Goal: Task Accomplishment & Management: Use online tool/utility

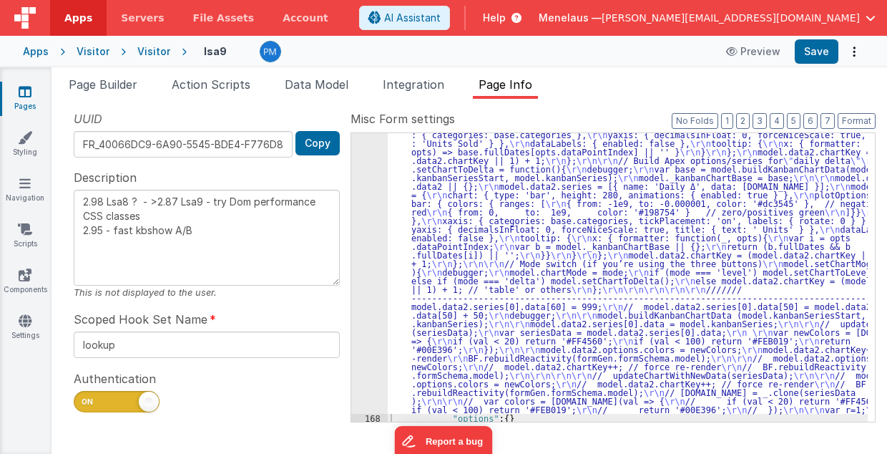
scroll to position [1789, 0]
click at [532, 205] on div ""function" : "// GetSeries \r\n debugger; \r\n\r\n function updateChartWithNewD…" at bounding box center [628, 279] width 481 height 865
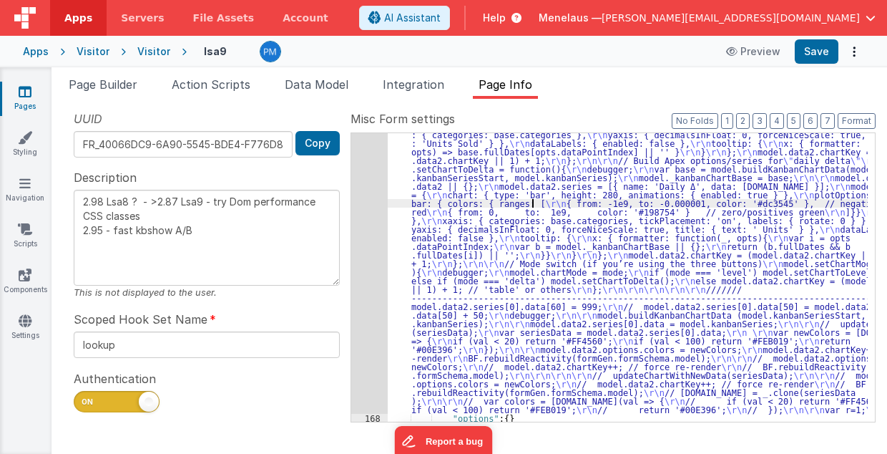
click at [360, 263] on div "167" at bounding box center [369, 130] width 37 height 567
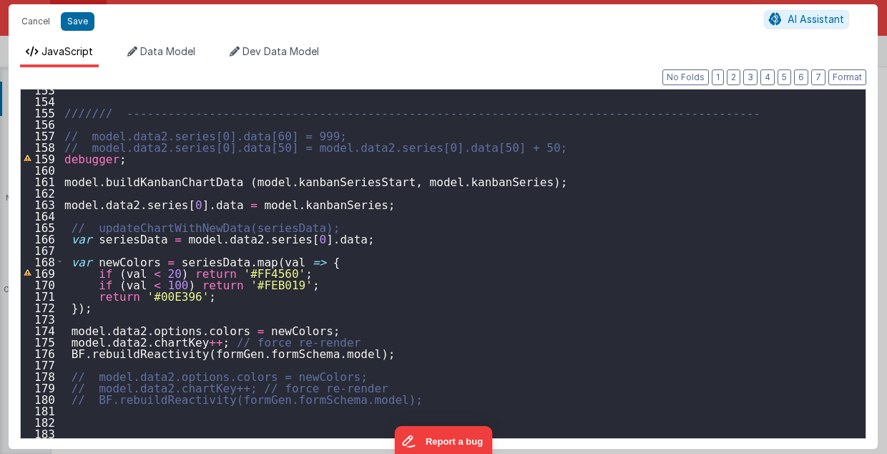
scroll to position [1632, 0]
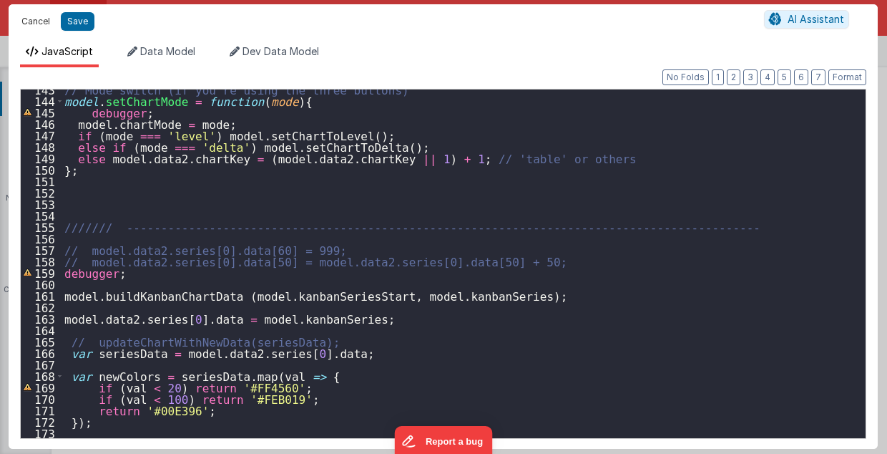
click at [32, 18] on button "Cancel" at bounding box center [35, 21] width 43 height 20
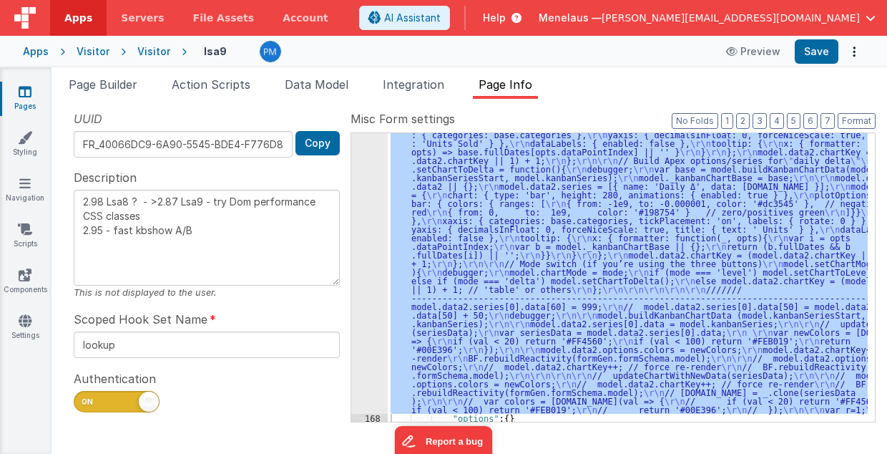
click at [746, 248] on div ""function" : "// GetSeries \r\n debugger; \r\n\r\n function updateChartWithNewD…" at bounding box center [628, 277] width 480 height 288
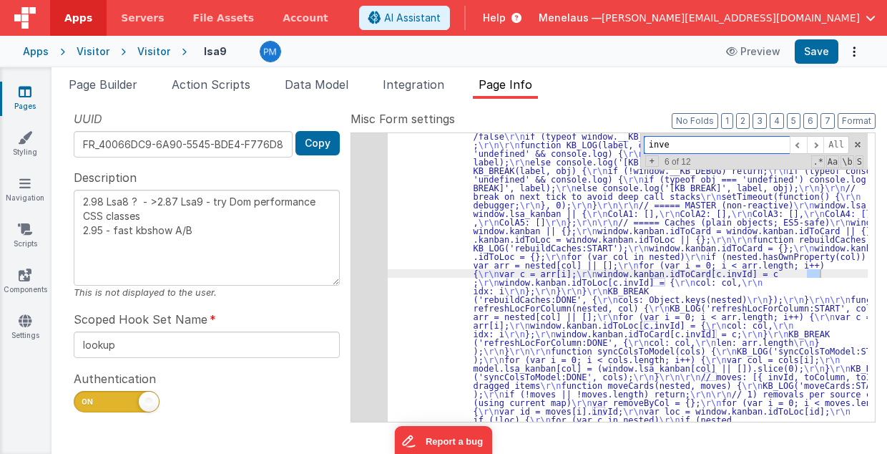
scroll to position [3652, 0]
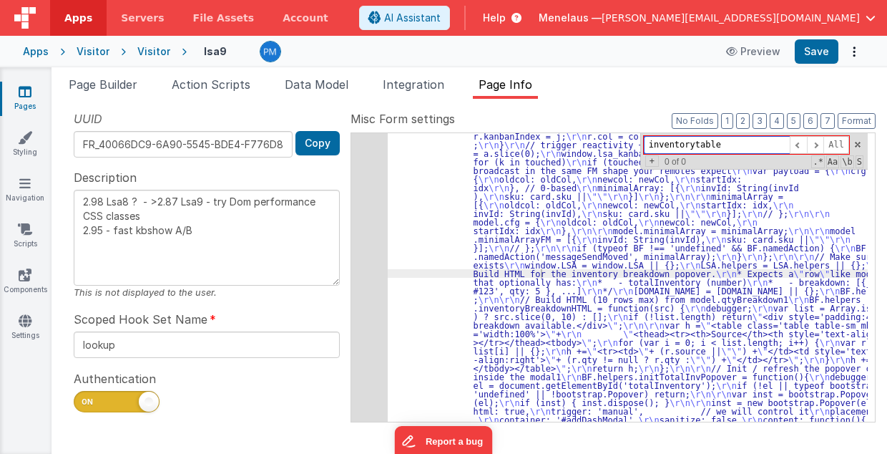
type input "inventorytable"
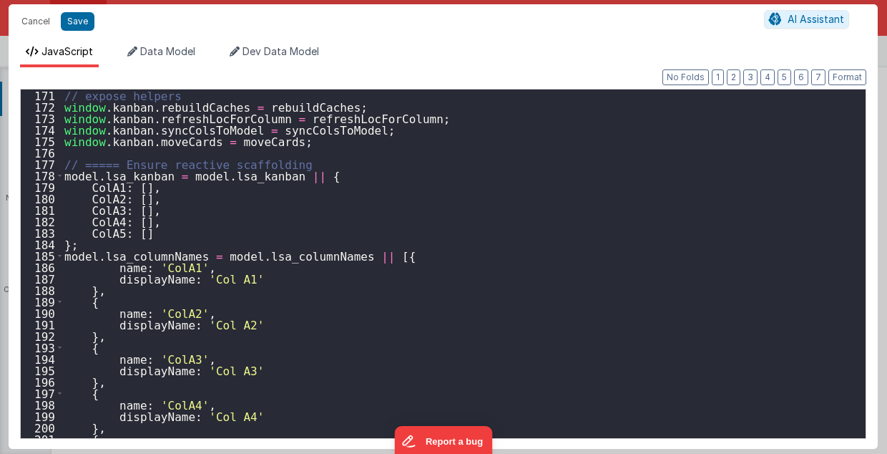
scroll to position [2061, 0]
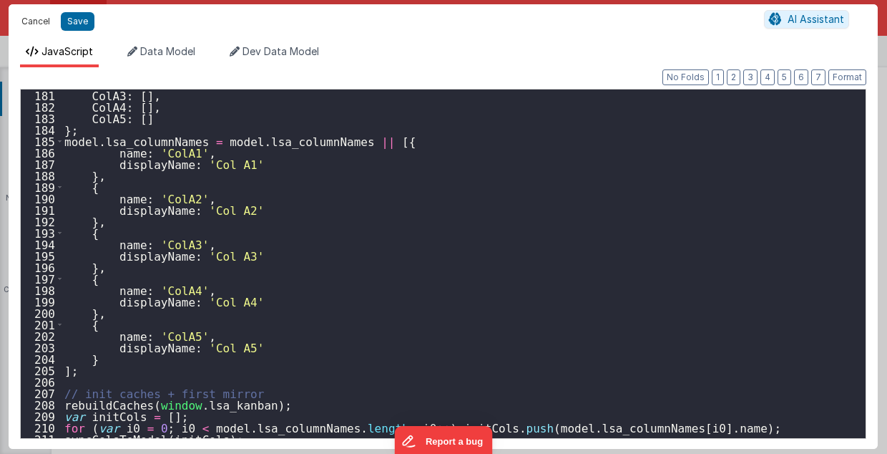
click at [35, 19] on button "Cancel" at bounding box center [35, 21] width 43 height 20
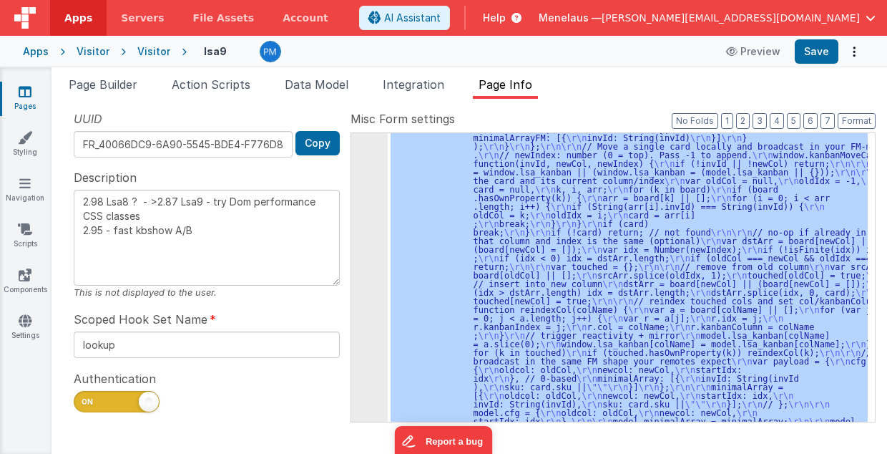
scroll to position [3289, 0]
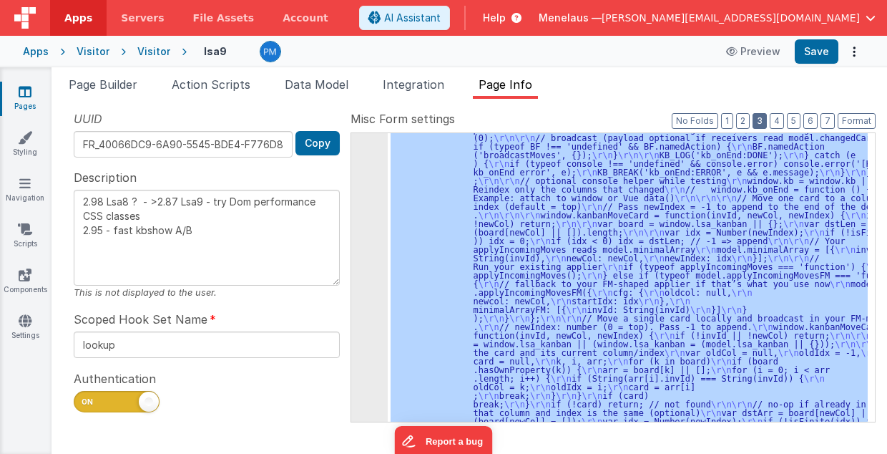
click at [764, 120] on button "3" at bounding box center [760, 121] width 14 height 16
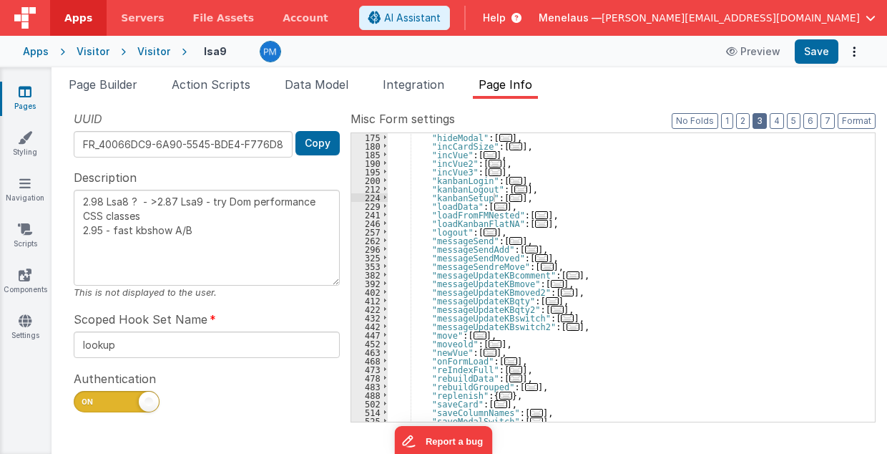
scroll to position [117, 0]
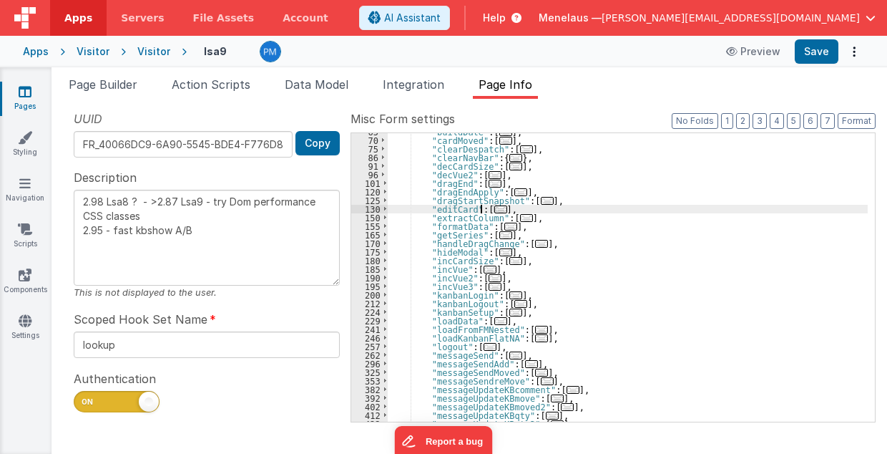
click at [495, 208] on span "..." at bounding box center [501, 209] width 13 height 8
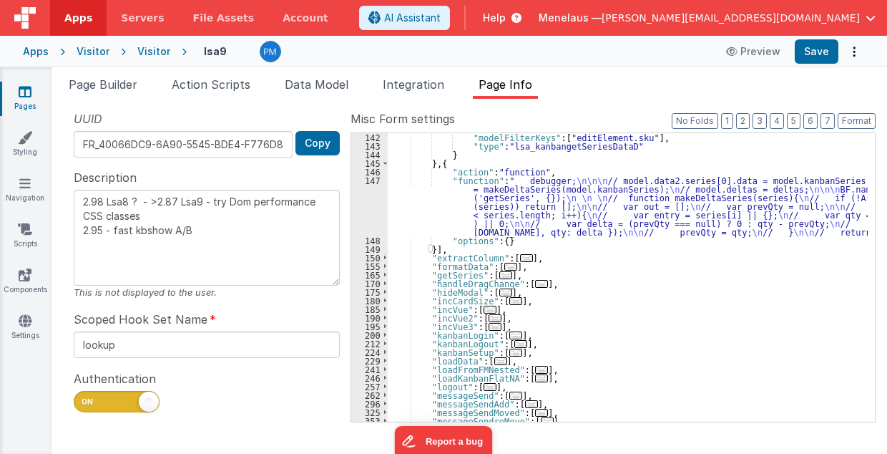
scroll to position [461, 0]
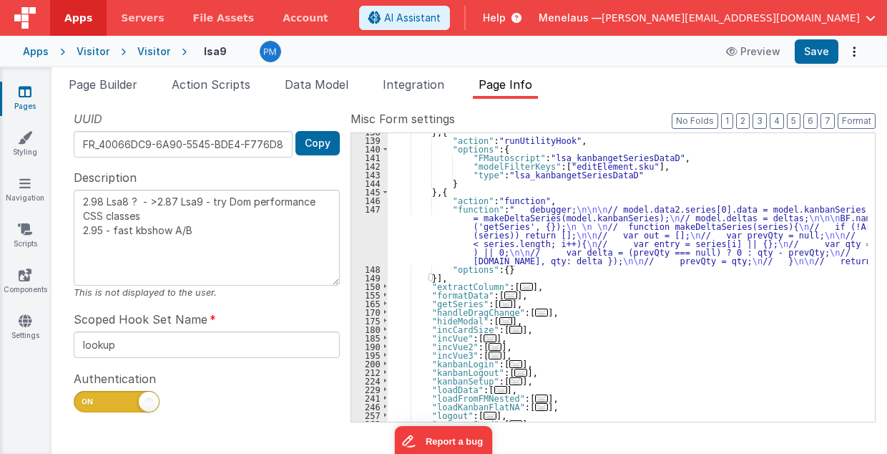
click at [500, 301] on span "..." at bounding box center [506, 304] width 13 height 8
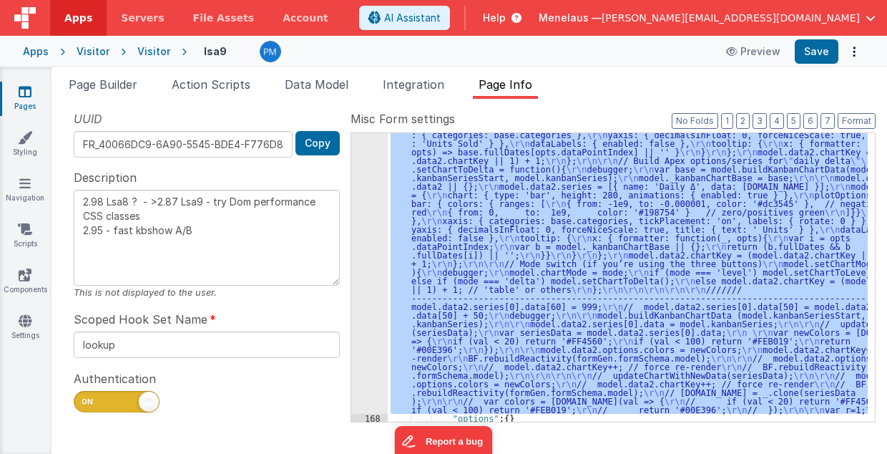
click at [364, 374] on div "167" at bounding box center [369, 130] width 37 height 567
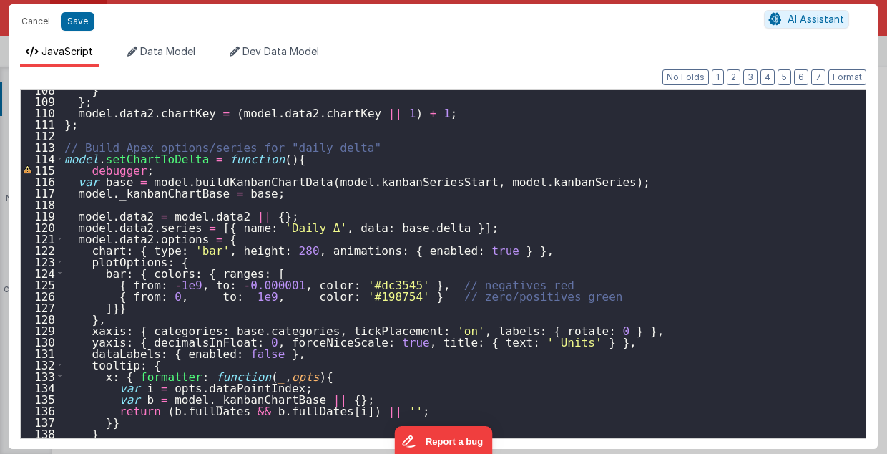
scroll to position [1145, 0]
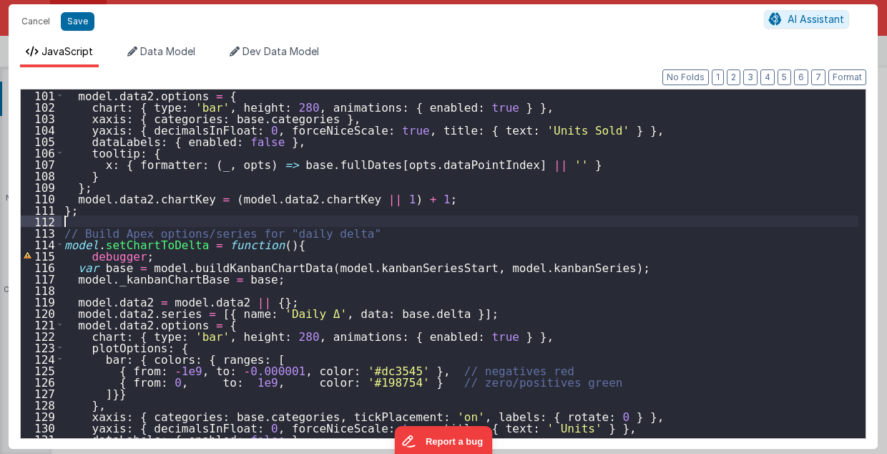
click at [132, 221] on div "model . data2 . options = { chart : { type : 'bar' , height : 280 , animations …" at bounding box center [461, 275] width 798 height 372
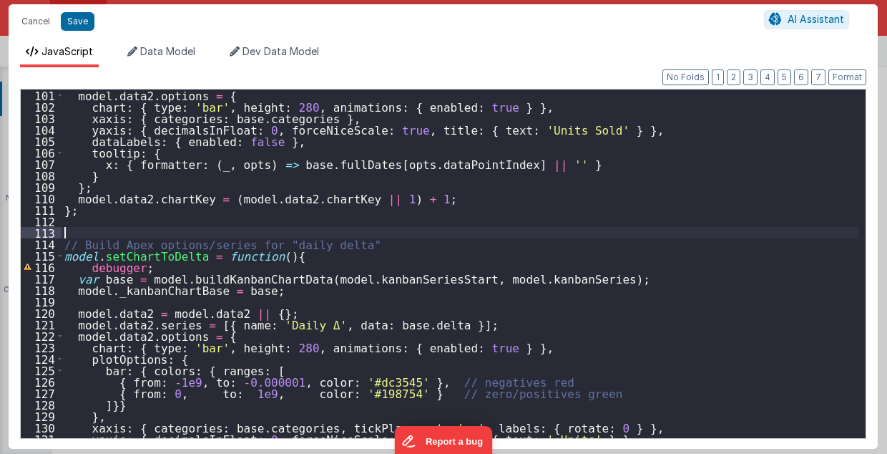
paste textarea
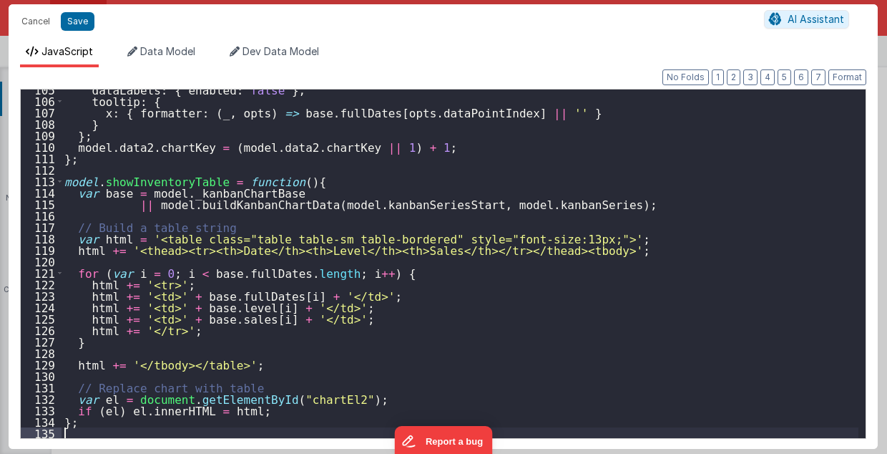
scroll to position [1208, 0]
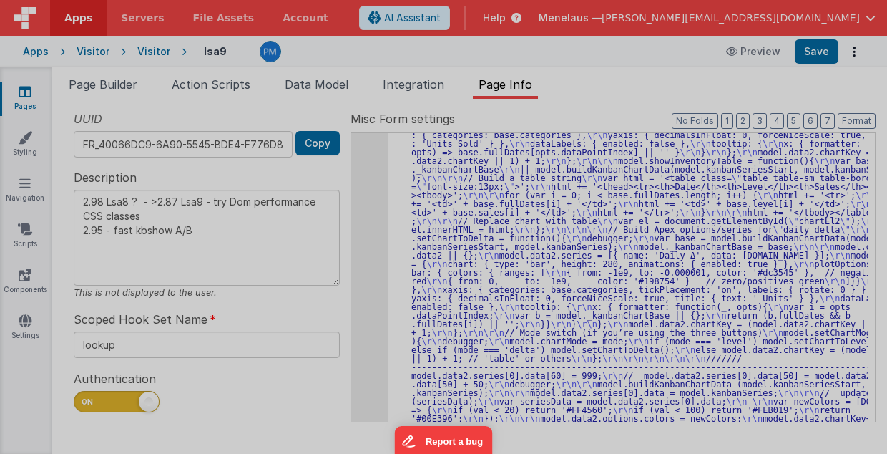
type textarea "2.98 Lsa8 ? - >2.87 Lsa9 - try Dom performance CSS classes 2.95 - fast kbshow A…"
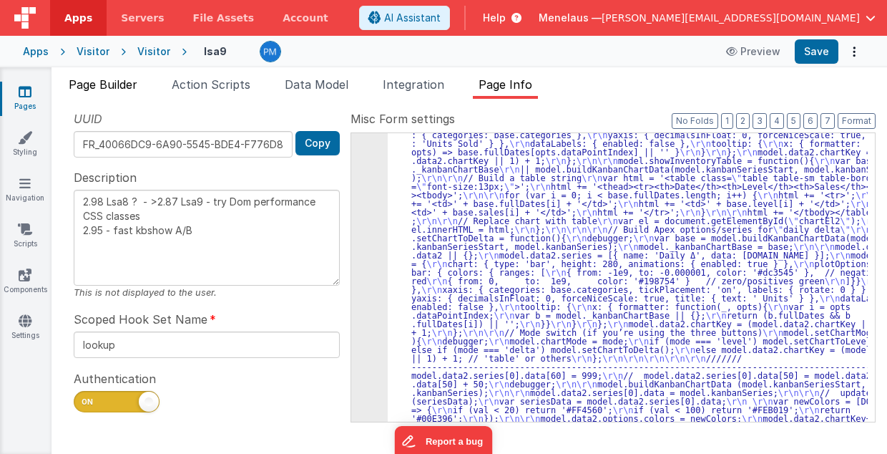
click at [112, 82] on span "Page Builder" at bounding box center [103, 84] width 69 height 14
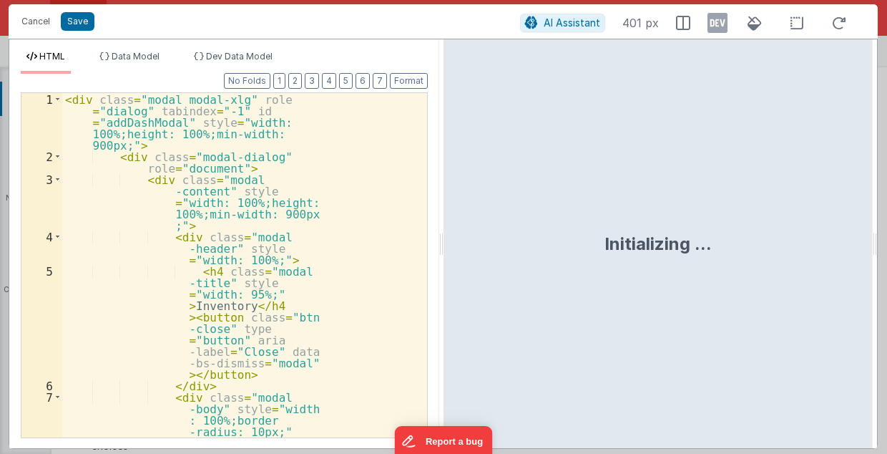
click at [319, 289] on div "HTML Data Model Dev Data Model Format 7 6 5 4 3 2 1 No Folds 1 2 3 4 5 6 7 < di…" at bounding box center [444, 244] width 870 height 410
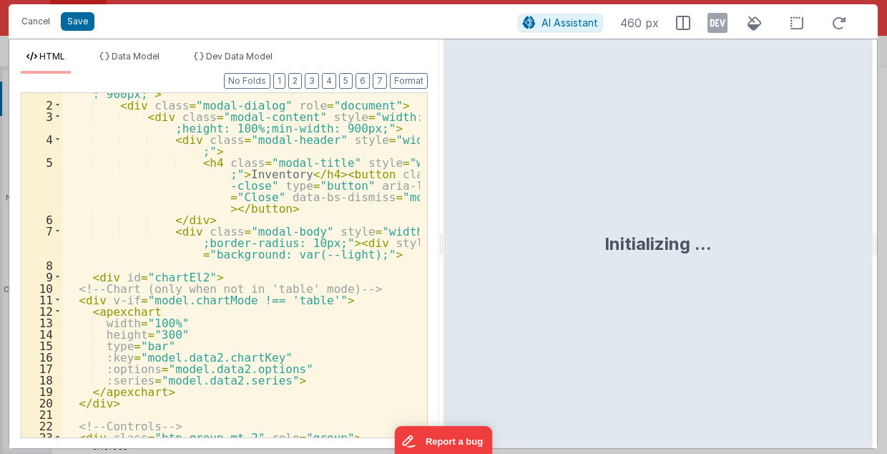
scroll to position [57, 0]
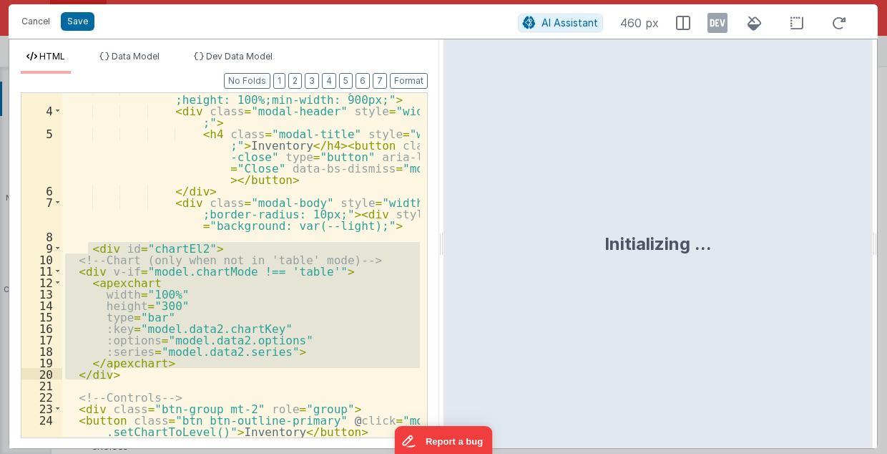
drag, startPoint x: 89, startPoint y: 244, endPoint x: 123, endPoint y: 376, distance: 136.8
click at [123, 376] on div "< div class = "modal-content" style = "width: 100% ;height: 100%;min-width: 900…" at bounding box center [241, 277] width 359 height 391
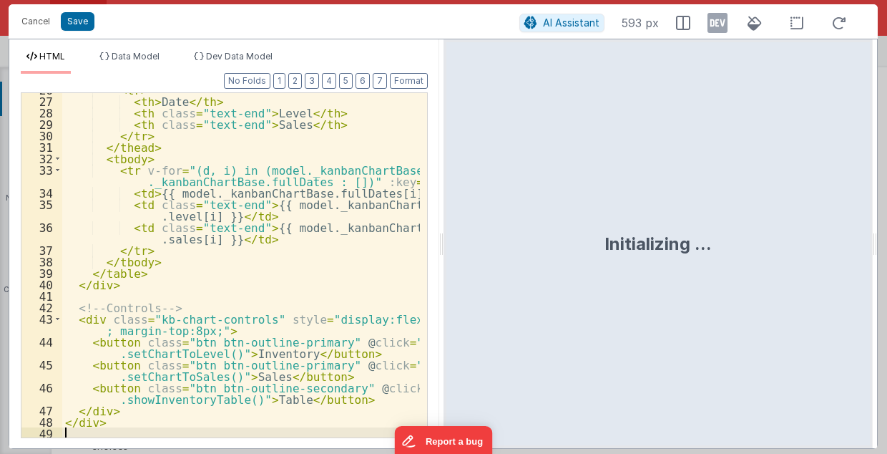
scroll to position [422, 0]
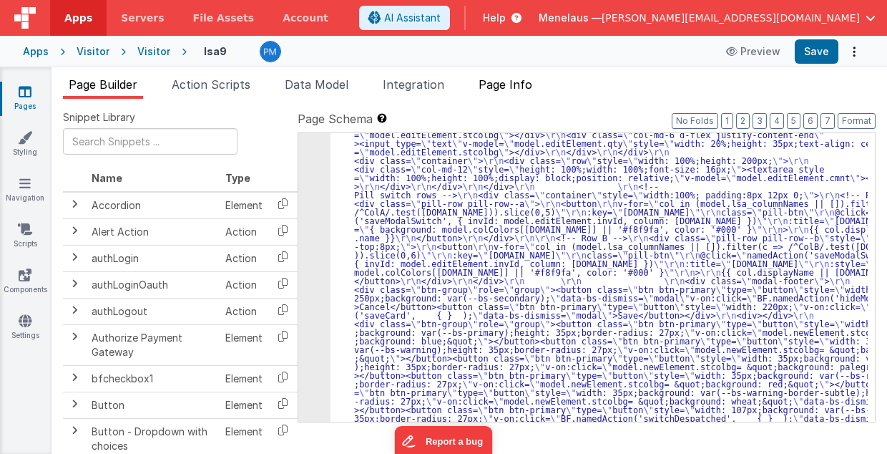
click at [521, 79] on span "Page Info" at bounding box center [506, 84] width 54 height 14
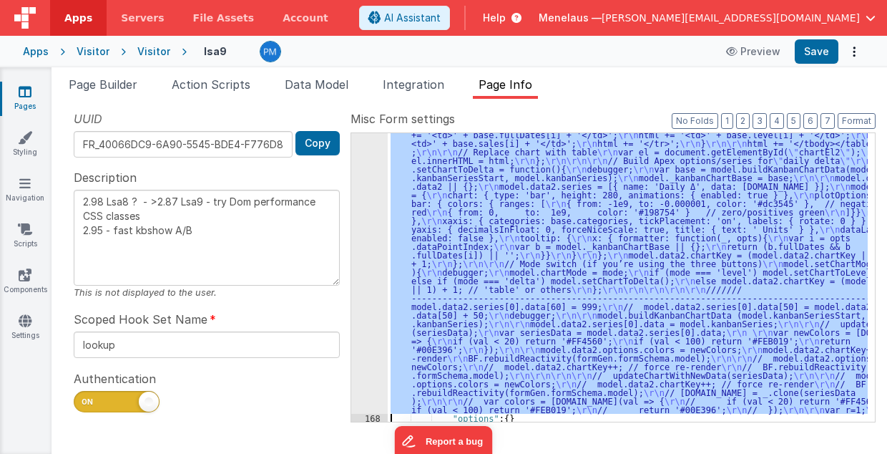
scroll to position [999, 0]
click at [368, 248] on div "167" at bounding box center [369, 96] width 37 height 636
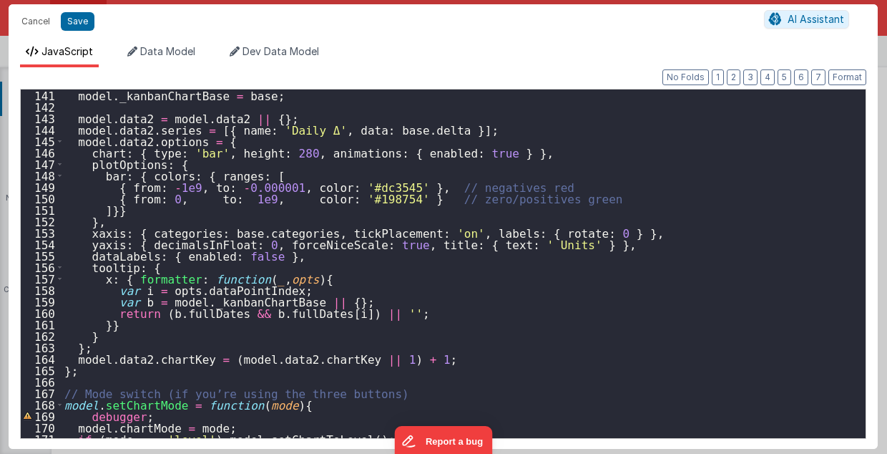
scroll to position [1689, 0]
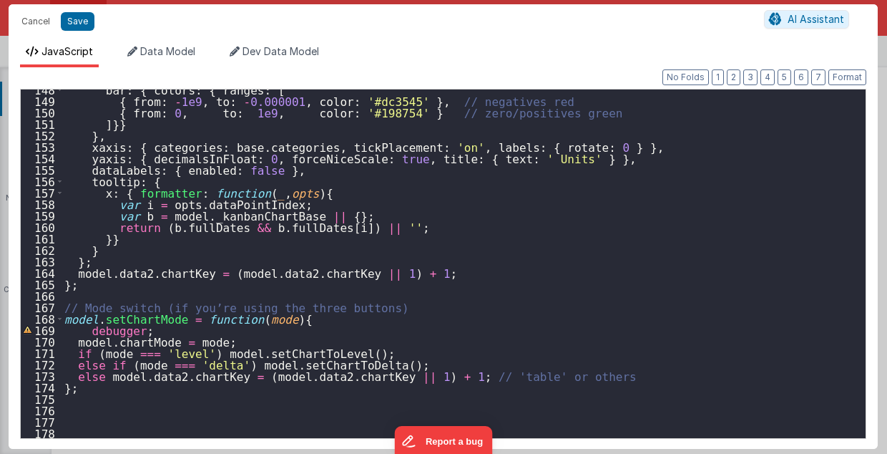
click at [126, 397] on div "bar : { colors : { ranges : [ { from : - 1e9 , to : - 0.000001 , color : '#dc35…" at bounding box center [461, 270] width 798 height 372
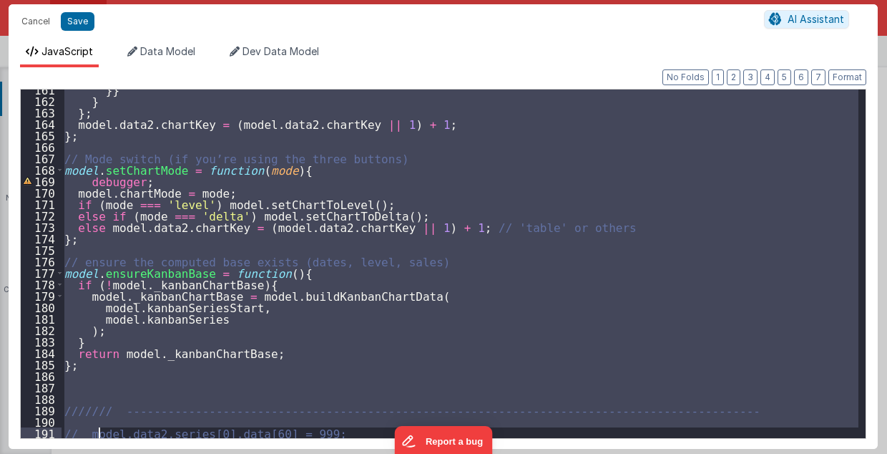
scroll to position [1872, 0]
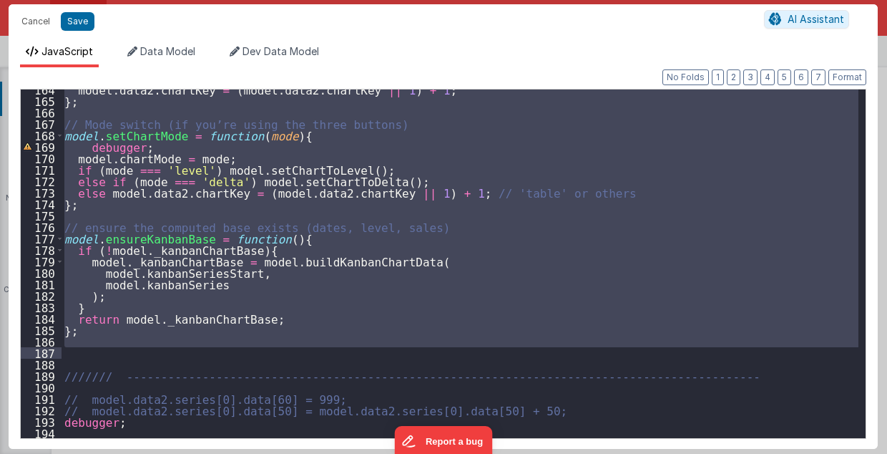
drag, startPoint x: 67, startPoint y: 252, endPoint x: 100, endPoint y: 352, distance: 105.7
click at [100, 352] on div "model . data2 . chartKey = ( model . data2 . chartKey || 1 ) + 1 ; } ; // Mode …" at bounding box center [461, 270] width 798 height 372
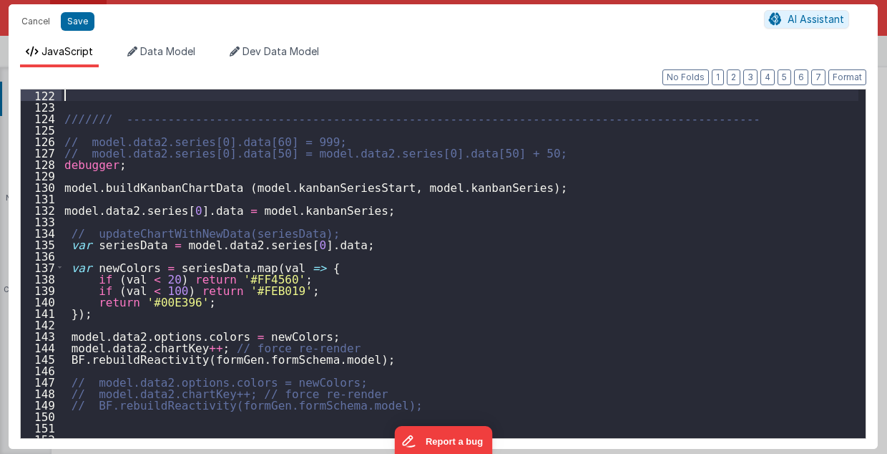
scroll to position [1386, 0]
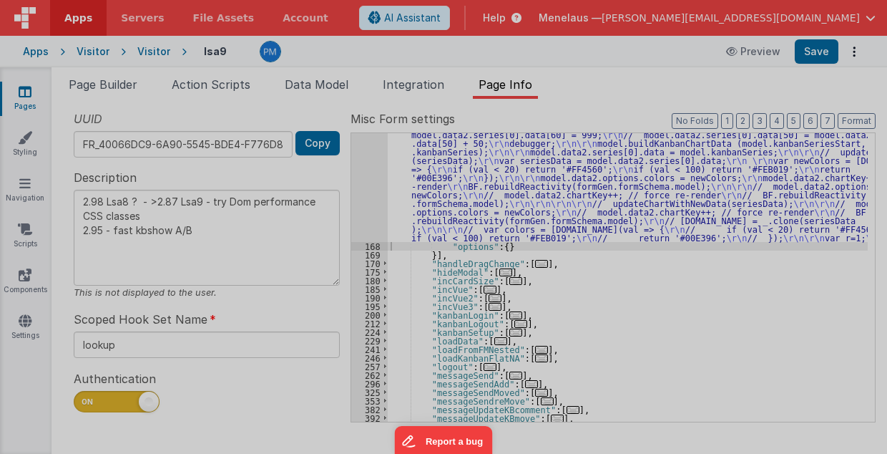
type textarea "2.98 Lsa8 ? - >2.87 Lsa9 - try Dom performance CSS classes 2.95 - fast kbshow A…"
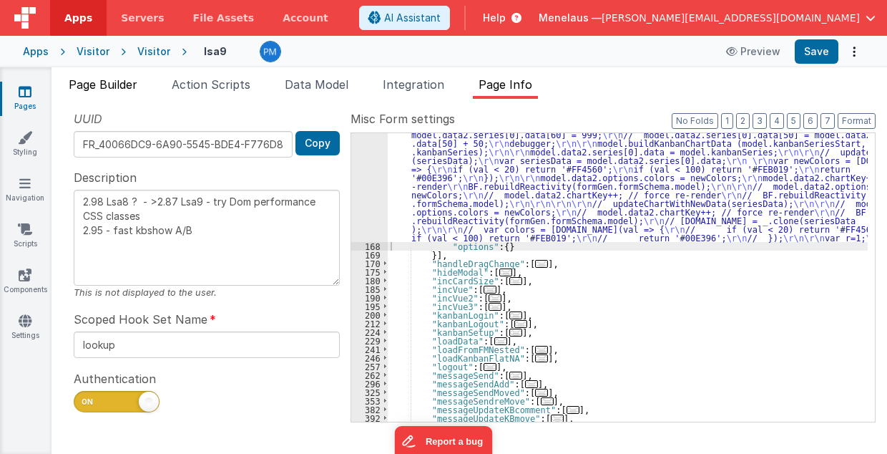
click at [108, 86] on span "Page Builder" at bounding box center [103, 84] width 69 height 14
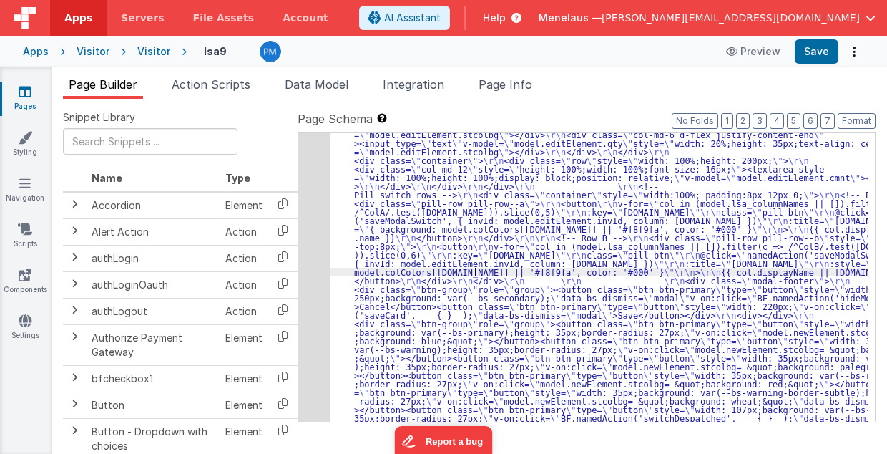
click at [322, 256] on div "5" at bounding box center [314, 87] width 32 height 687
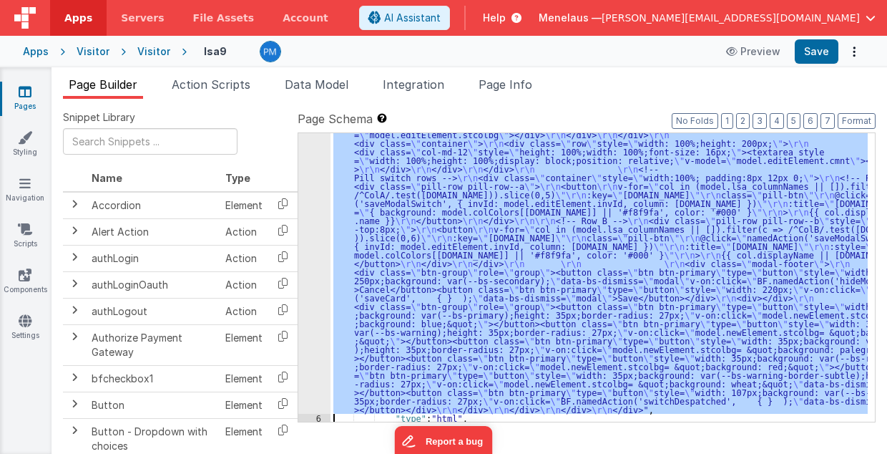
scroll to position [441, 0]
click at [313, 248] on div "5" at bounding box center [314, 70] width 32 height 687
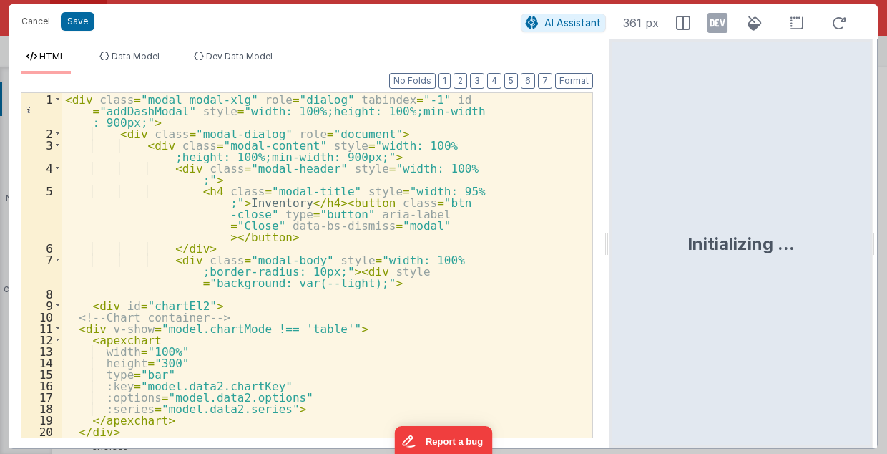
drag, startPoint x: 441, startPoint y: 247, endPoint x: 611, endPoint y: 233, distance: 170.2
click at [611, 233] on html "Cancel Save AI Assistant 361 px HTML Data Model Dev Data Model Format 7 6 5 4 3…" at bounding box center [443, 227] width 887 height 454
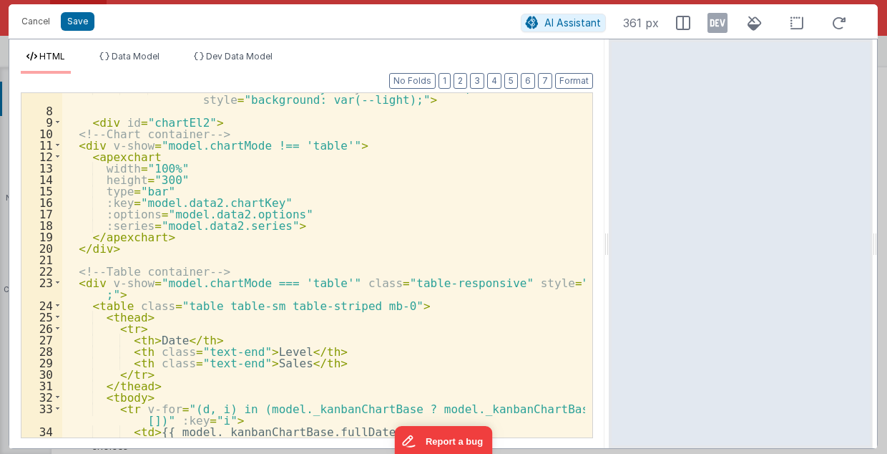
scroll to position [115, 0]
click at [510, 337] on div "< div class = "modal-body" style = "width: 100%;border-radius: 10px;" > < div s…" at bounding box center [324, 272] width 524 height 380
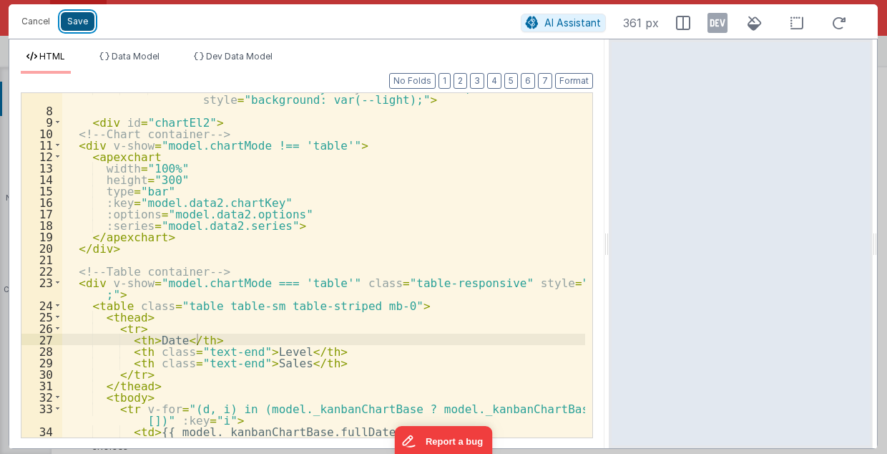
click at [74, 19] on button "Save" at bounding box center [78, 21] width 34 height 19
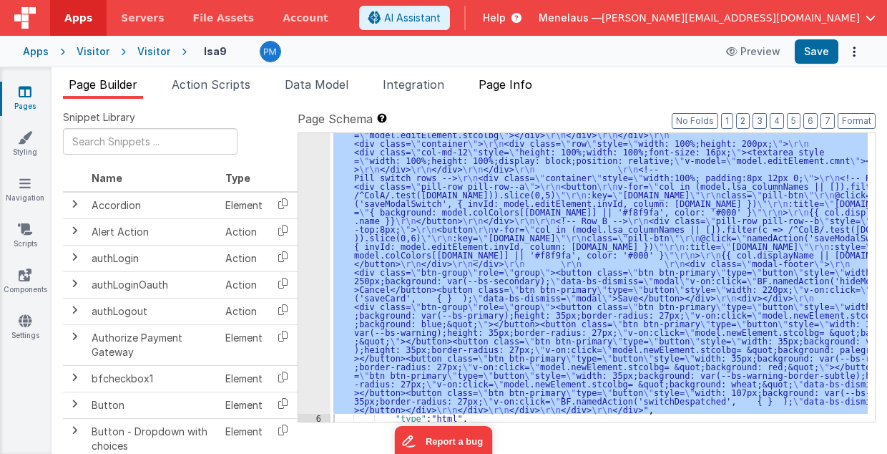
click at [532, 82] on span "Page Info" at bounding box center [506, 84] width 54 height 14
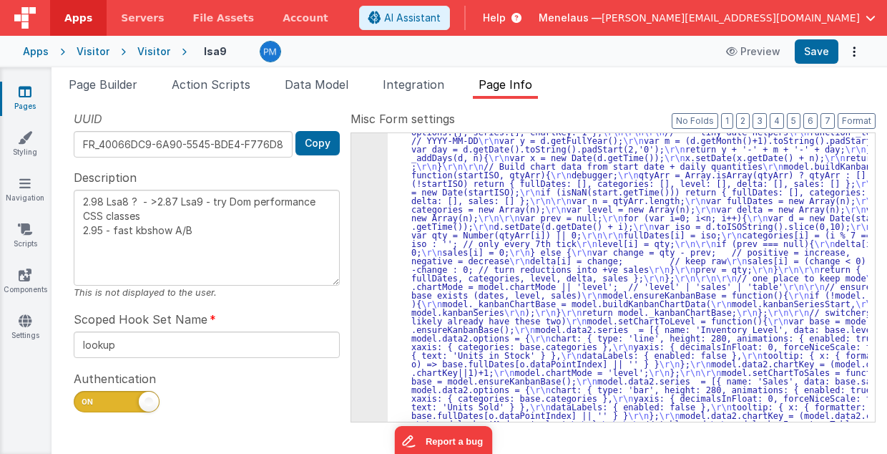
scroll to position [656, 0]
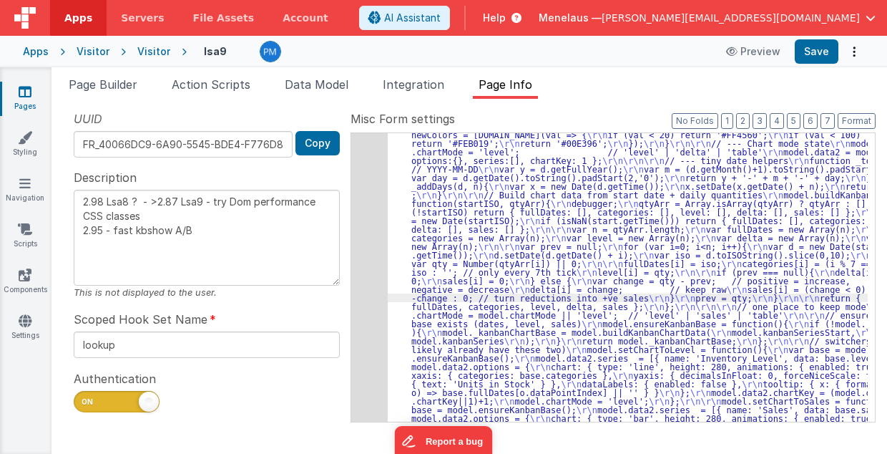
click at [369, 286] on div "167" at bounding box center [369, 354] width 37 height 464
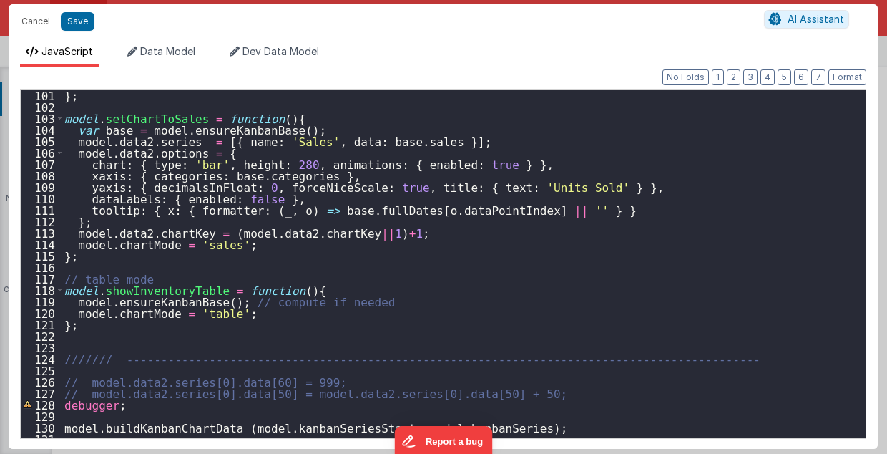
scroll to position [1145, 0]
click at [79, 23] on button "Save" at bounding box center [78, 21] width 34 height 19
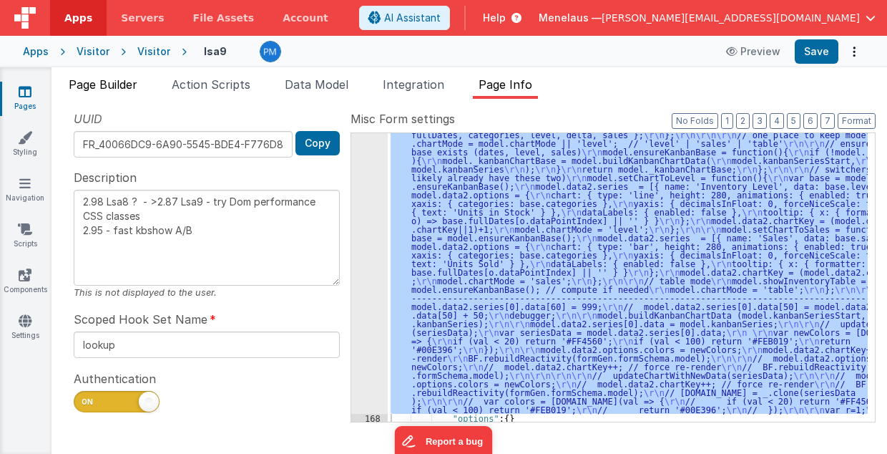
click at [122, 80] on span "Page Builder" at bounding box center [103, 84] width 69 height 14
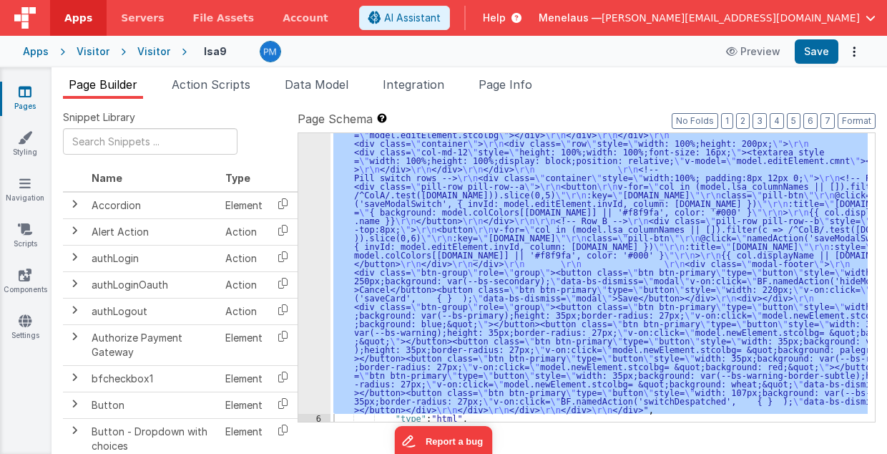
click at [316, 253] on div "5" at bounding box center [314, 70] width 32 height 687
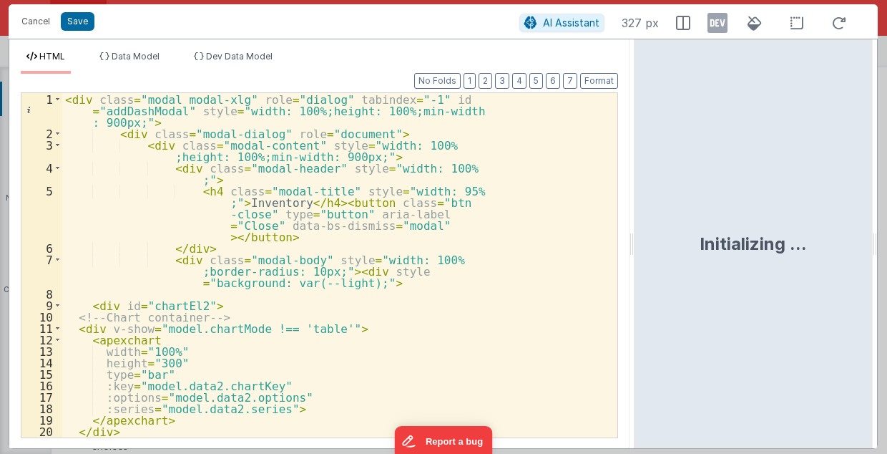
drag, startPoint x: 441, startPoint y: 248, endPoint x: 636, endPoint y: 229, distance: 195.6
click at [636, 229] on html "Cancel Save AI Assistant 327 px HTML Data Model Dev Data Model Format 7 6 5 4 3…" at bounding box center [443, 227] width 887 height 454
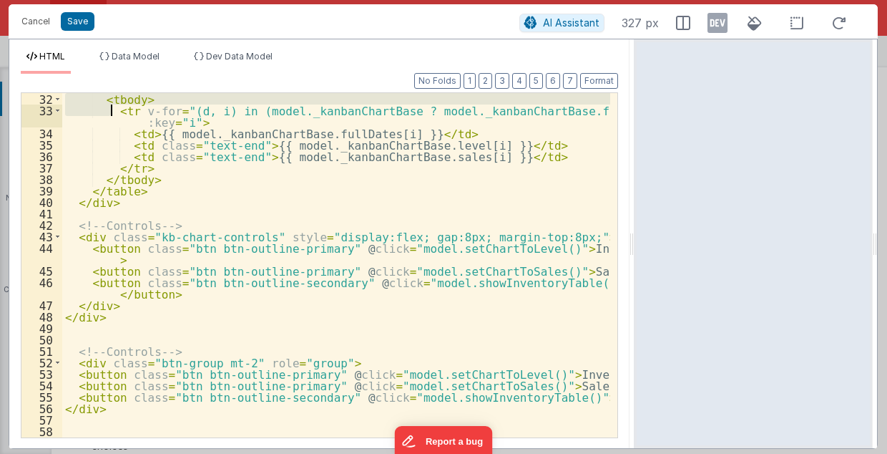
scroll to position [401, 0]
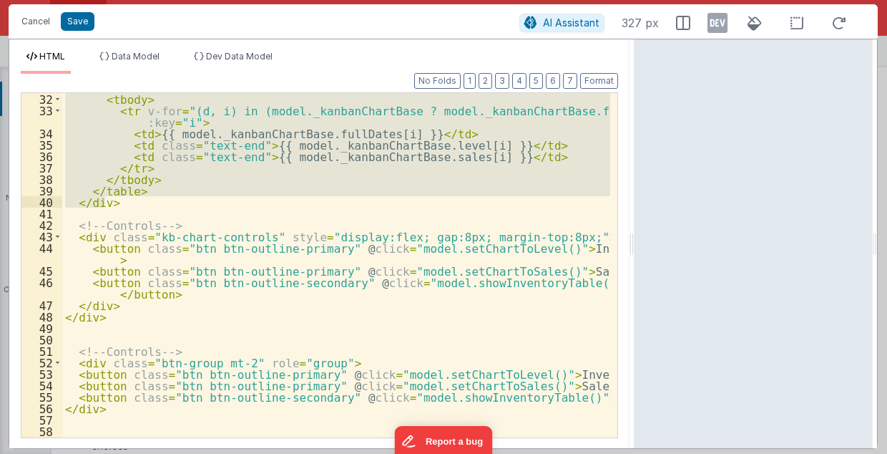
drag, startPoint x: 87, startPoint y: 236, endPoint x: 103, endPoint y: 196, distance: 43.1
click at [103, 196] on div "< tbody > < tr v-for = "(d, i) in (model._kanbanChartBase ? model._kanbanChartB…" at bounding box center [336, 277] width 549 height 369
click at [161, 324] on div "< tbody > < tr v-for = "(d, i) in (model._kanbanChartBase ? model._kanbanChartB…" at bounding box center [336, 277] width 549 height 369
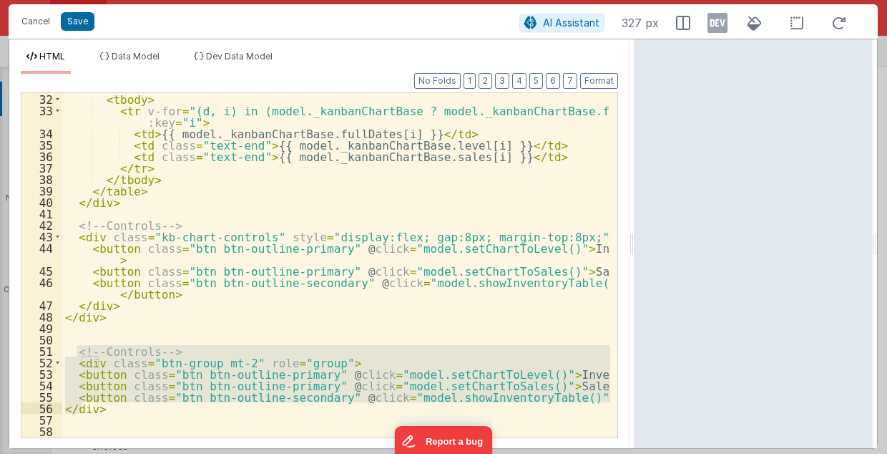
drag, startPoint x: 75, startPoint y: 348, endPoint x: 83, endPoint y: 404, distance: 56.4
click at [83, 404] on div "< tbody > < tr v-for = "(d, i) in (model._kanbanChartBase ? model._kanbanChartB…" at bounding box center [336, 277] width 549 height 369
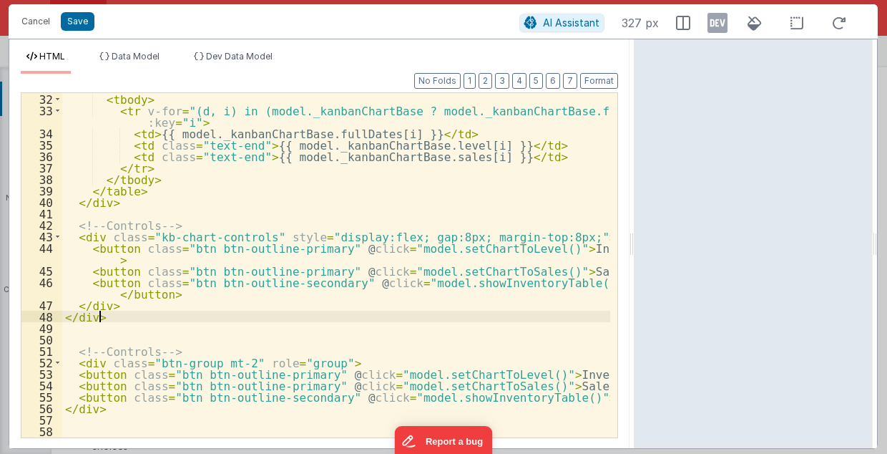
click at [167, 316] on div "< tbody > < tr v-for = "(d, i) in (model._kanbanChartBase ? model._kanbanChartB…" at bounding box center [336, 277] width 549 height 369
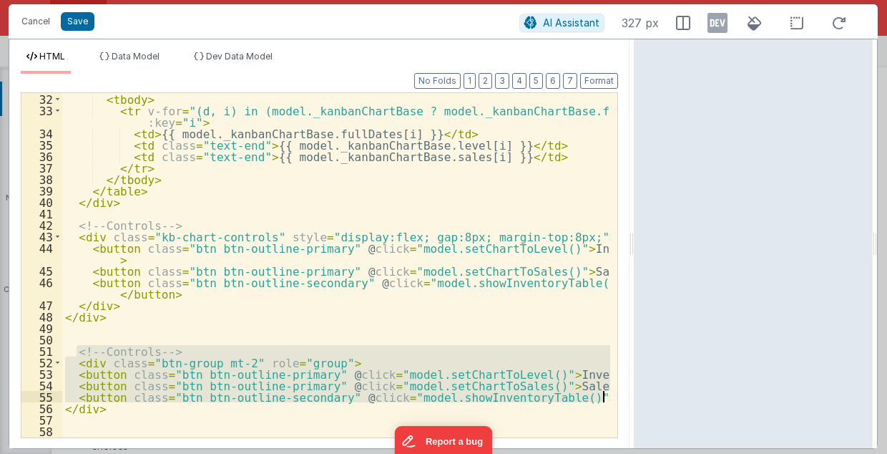
drag, startPoint x: 76, startPoint y: 348, endPoint x: 605, endPoint y: 396, distance: 531.8
click at [605, 396] on div "< tbody > < tr v-for = "(d, i) in (model._kanbanChartBase ? model._kanbanChartB…" at bounding box center [336, 277] width 549 height 369
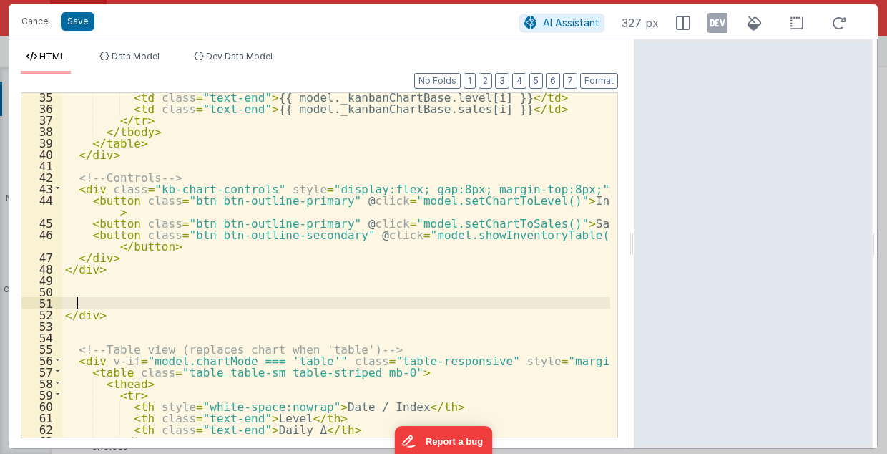
scroll to position [425, 0]
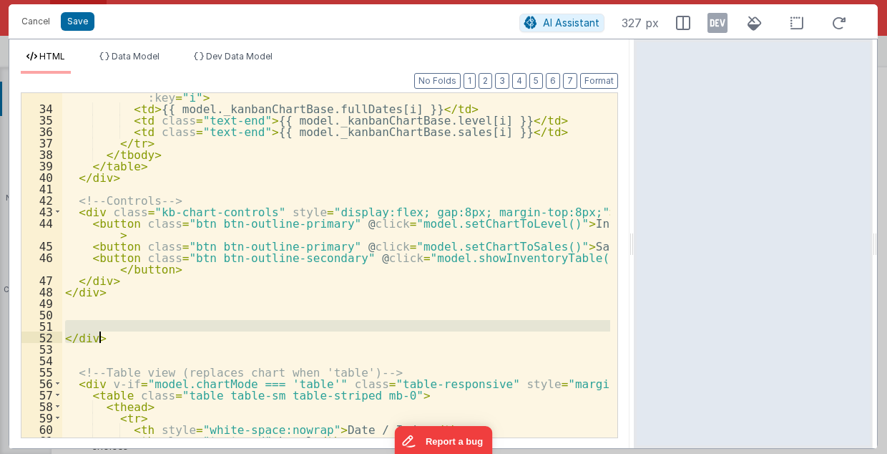
drag, startPoint x: 66, startPoint y: 324, endPoint x: 116, endPoint y: 338, distance: 51.9
click at [116, 338] on div "< tr v-for = "(d, i) in (model._kanbanChartBase ? model._kanbanChartBase.fullDa…" at bounding box center [336, 269] width 549 height 380
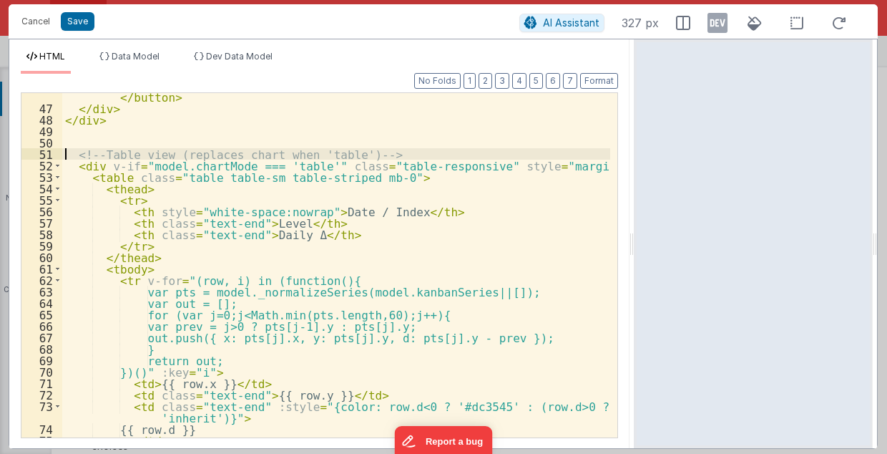
scroll to position [626, 0]
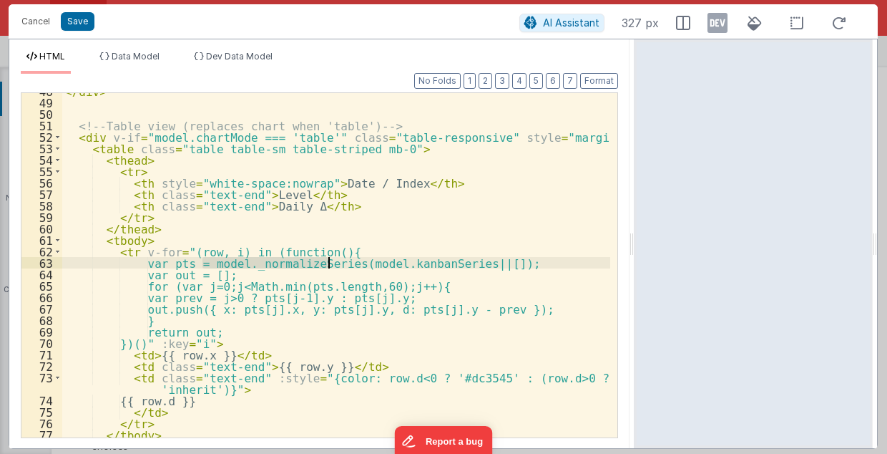
drag, startPoint x: 202, startPoint y: 263, endPoint x: 327, endPoint y: 263, distance: 125.3
click at [327, 263] on div "</ div > <!-- Table view (replaces chart when 'table') --> < div v-if = "model.…" at bounding box center [336, 269] width 549 height 369
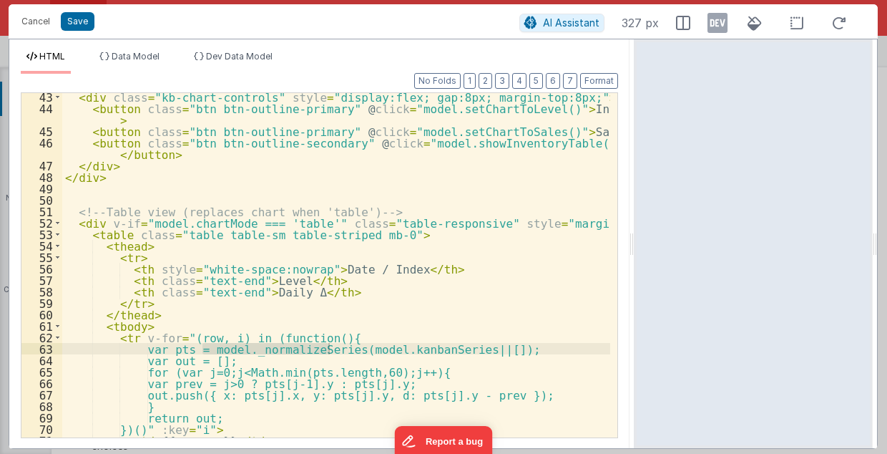
scroll to position [511, 0]
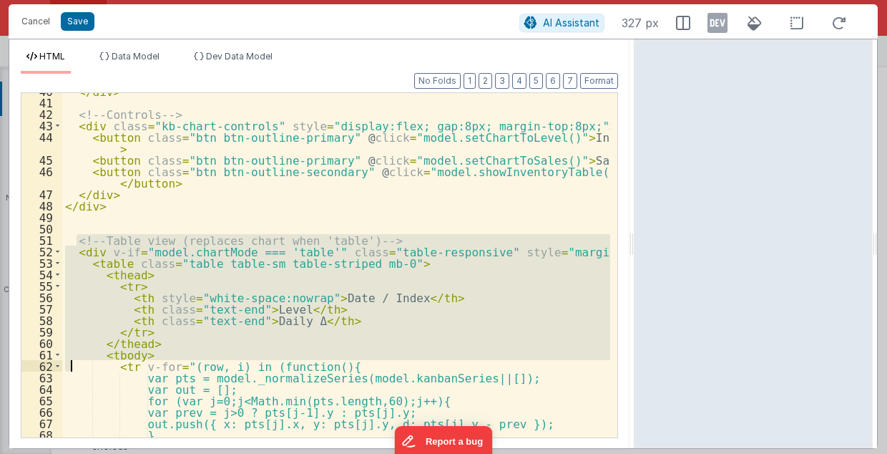
drag, startPoint x: 75, startPoint y: 237, endPoint x: 73, endPoint y: 367, distance: 130.3
click at [73, 367] on div "</ div > <!-- Controls --> < div class = "kb-chart-controls" style = "display:f…" at bounding box center [336, 269] width 549 height 369
click at [133, 223] on div "</ div > <!-- Controls --> < div class = "kb-chart-controls" style = "display:f…" at bounding box center [336, 269] width 549 height 369
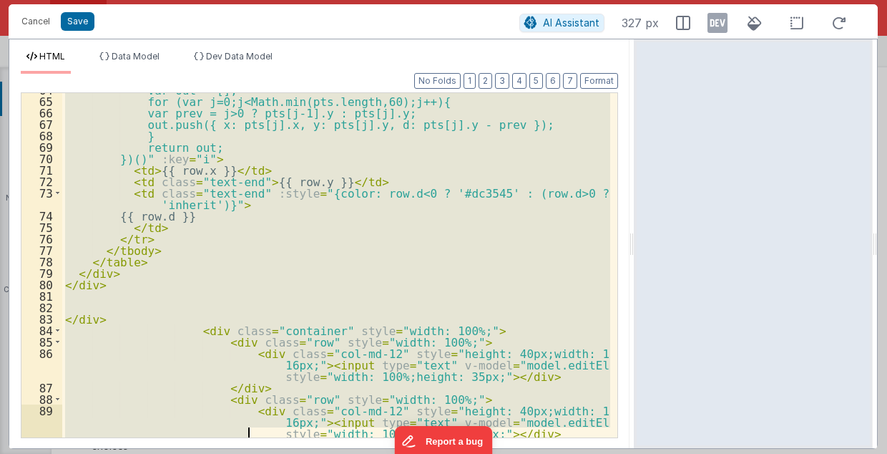
scroll to position [811, 0]
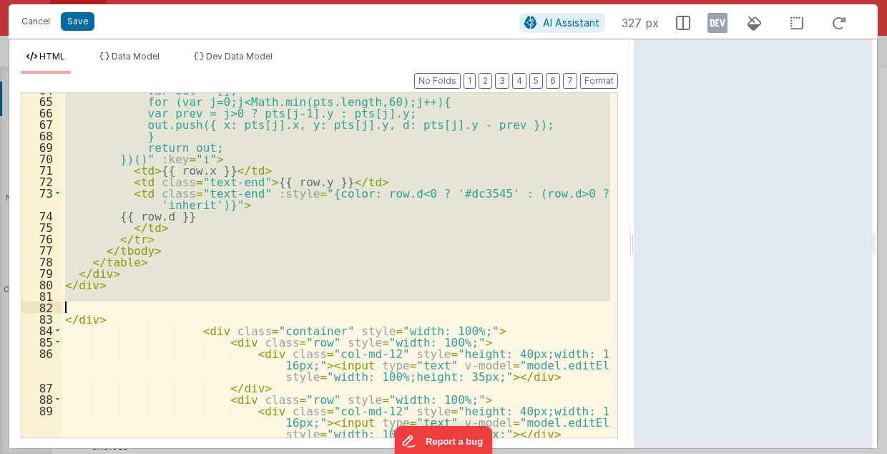
drag, startPoint x: 74, startPoint y: 239, endPoint x: 109, endPoint y: 301, distance: 71.1
click at [109, 301] on div "var out = []; for (var j=0;j<Math.min(pts.length,60);j++){ var prev = j>0 ? pts…" at bounding box center [336, 268] width 549 height 369
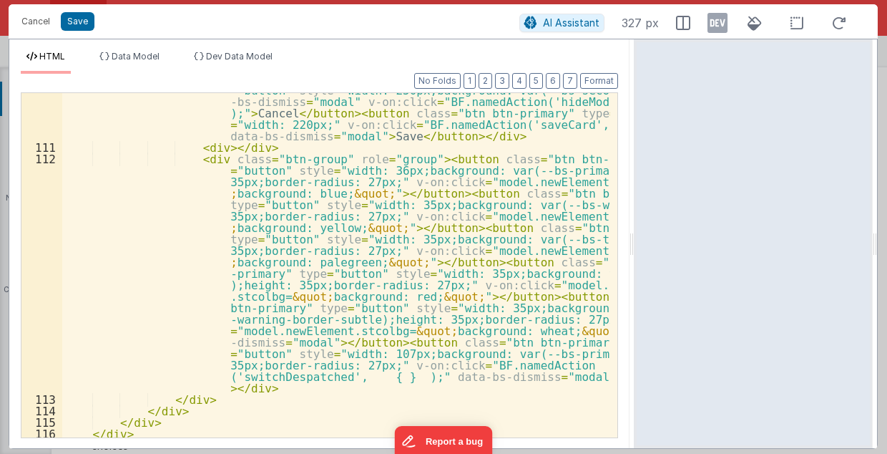
scroll to position [1567, 0]
click at [74, 21] on button "Save" at bounding box center [78, 21] width 34 height 19
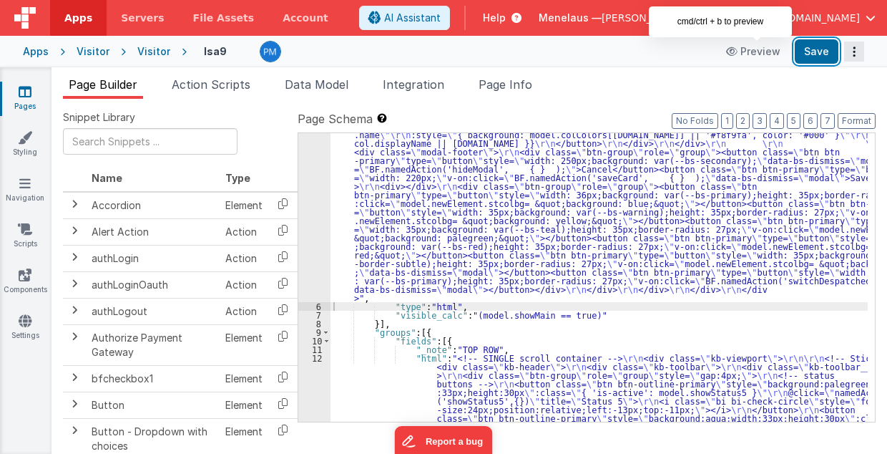
click at [825, 51] on button "Save" at bounding box center [817, 51] width 44 height 24
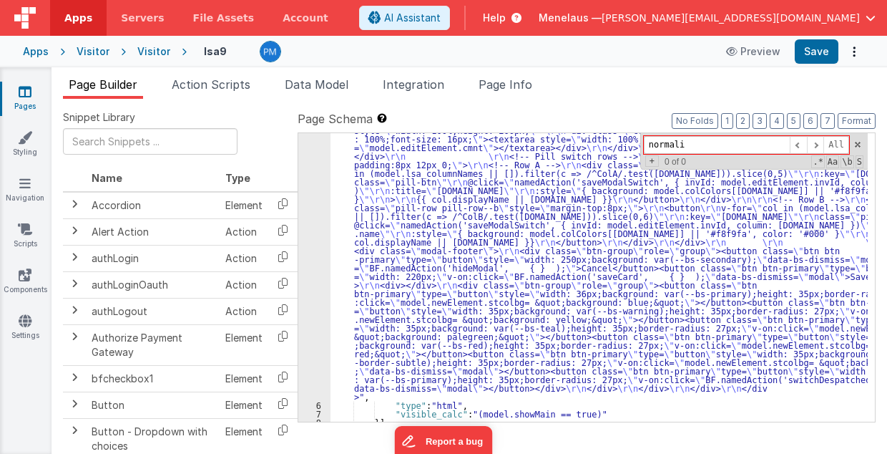
scroll to position [256, 0]
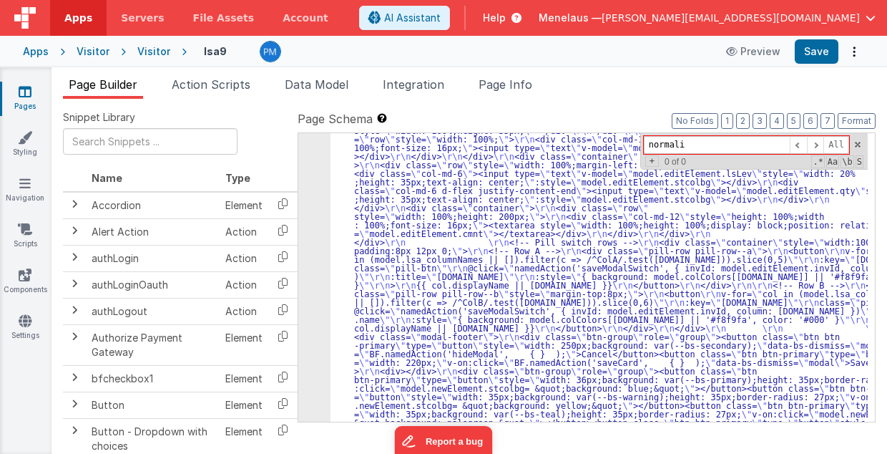
type input "normali"
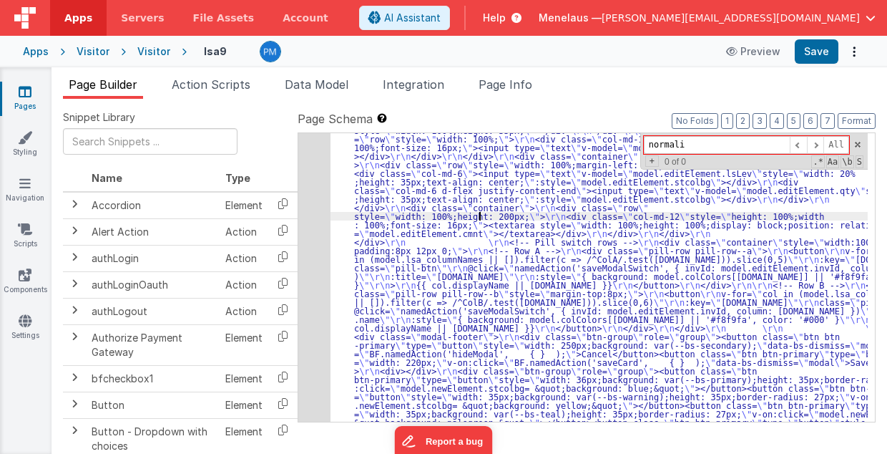
click at [313, 208] on div "5" at bounding box center [314, 198] width 32 height 575
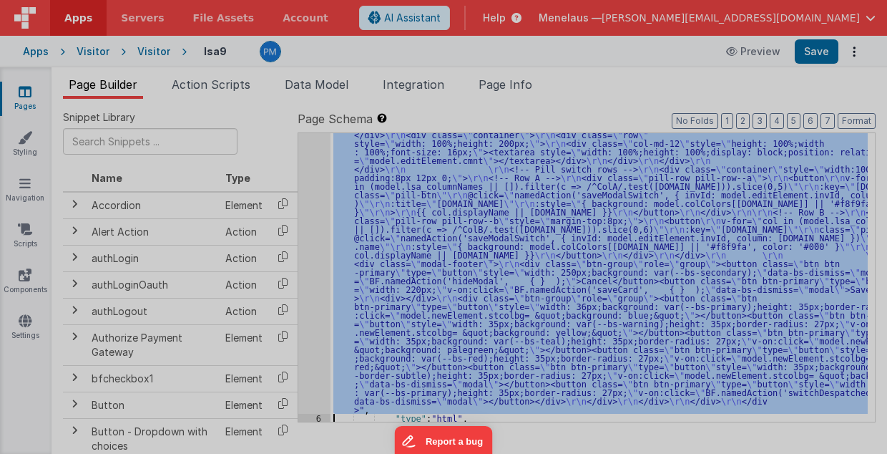
scroll to position [329, 0]
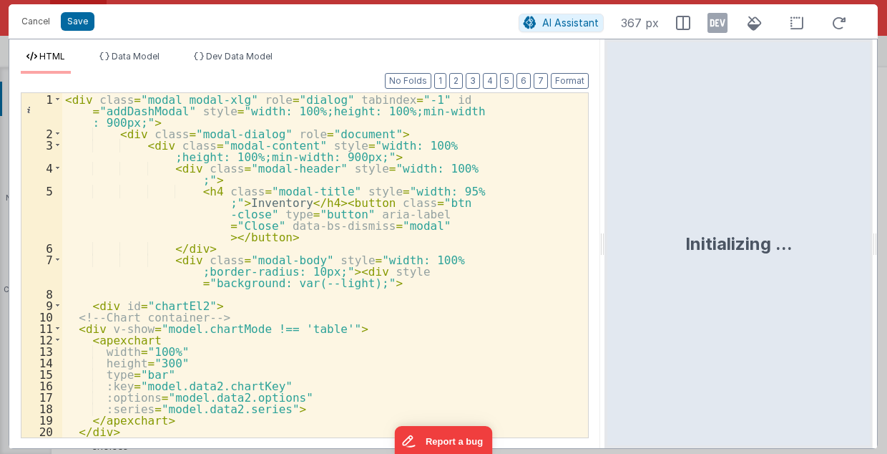
drag, startPoint x: 441, startPoint y: 246, endPoint x: 606, endPoint y: 245, distance: 165.3
click at [606, 245] on html "Cancel Save AI Assistant 367 px HTML Data Model Dev Data Model Format 7 6 5 4 3…" at bounding box center [443, 227] width 887 height 454
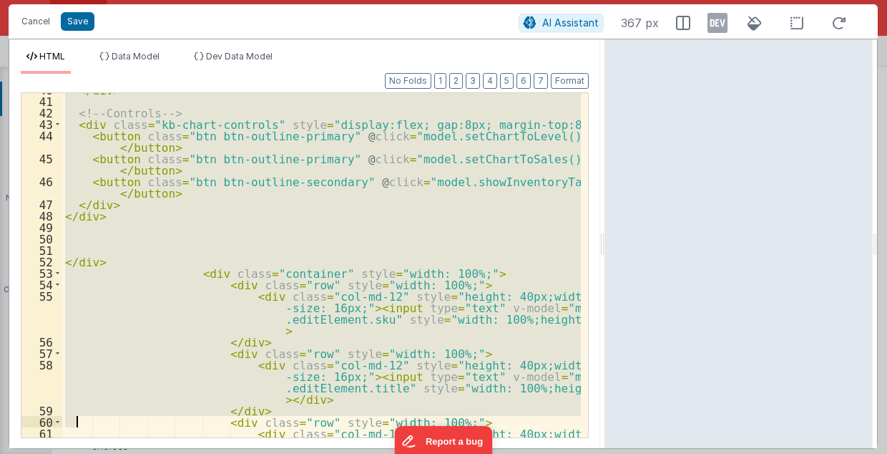
scroll to position [536, 0]
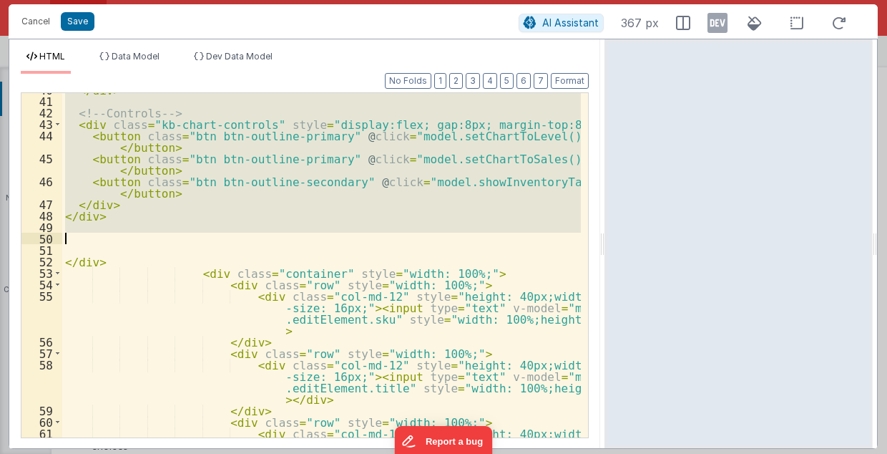
drag, startPoint x: 88, startPoint y: 245, endPoint x: 97, endPoint y: 236, distance: 13.2
click at [97, 236] on div "</ div > <!-- Controls --> < div class = "kb-chart-controls" style = "display:f…" at bounding box center [322, 285] width 520 height 403
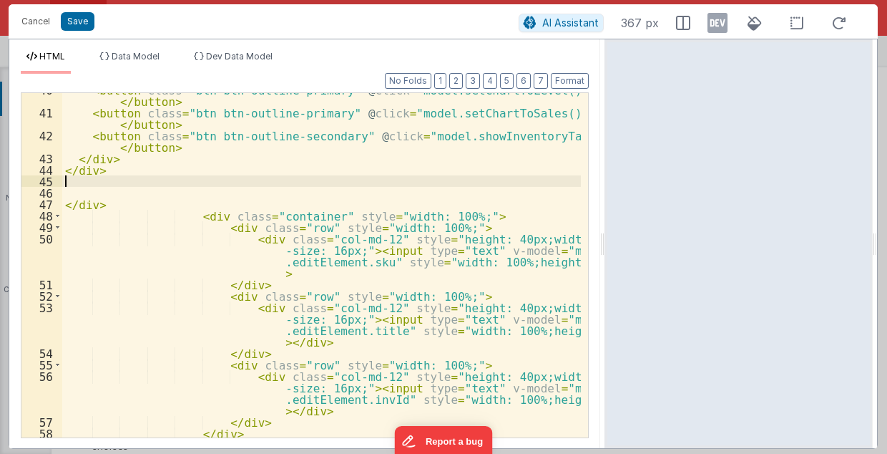
scroll to position [548, 0]
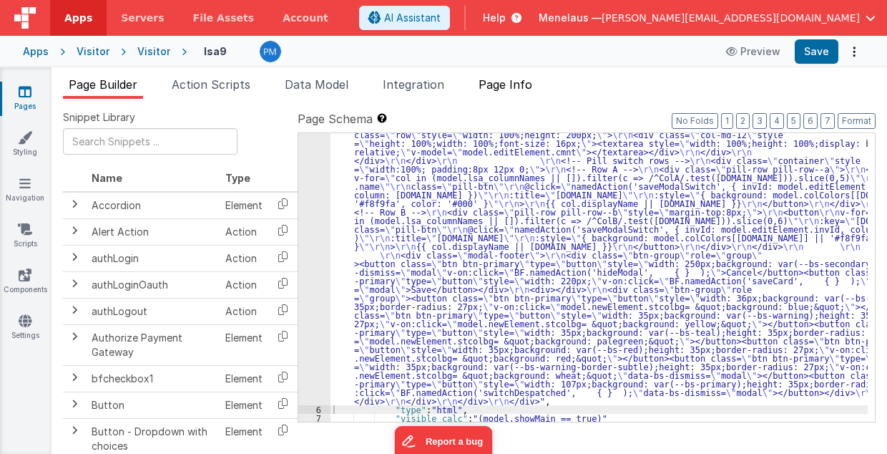
click at [507, 82] on span "Page Info" at bounding box center [506, 84] width 54 height 14
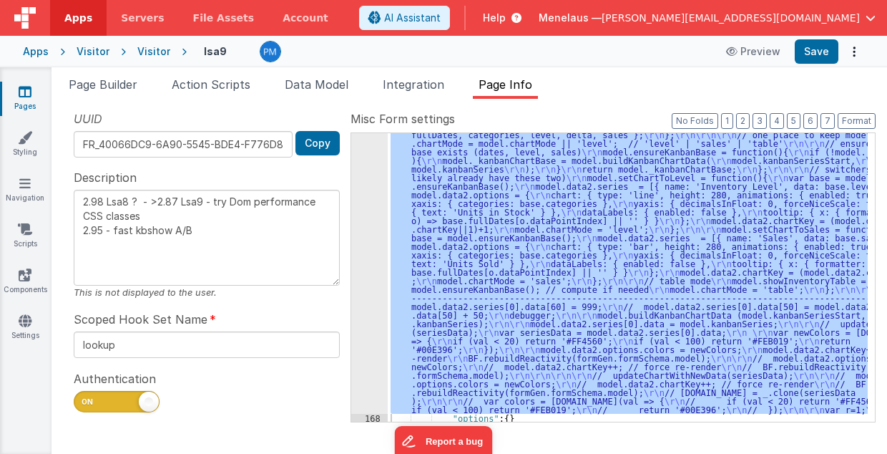
click at [373, 243] on div "167" at bounding box center [369, 182] width 37 height 464
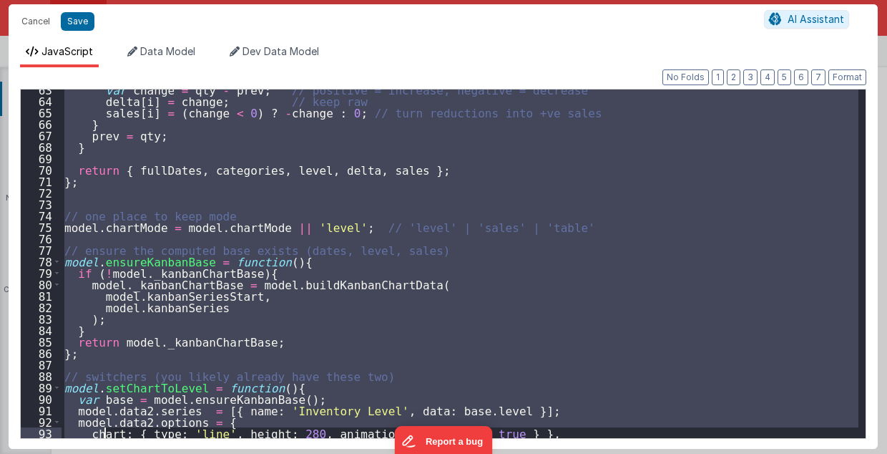
scroll to position [716, 0]
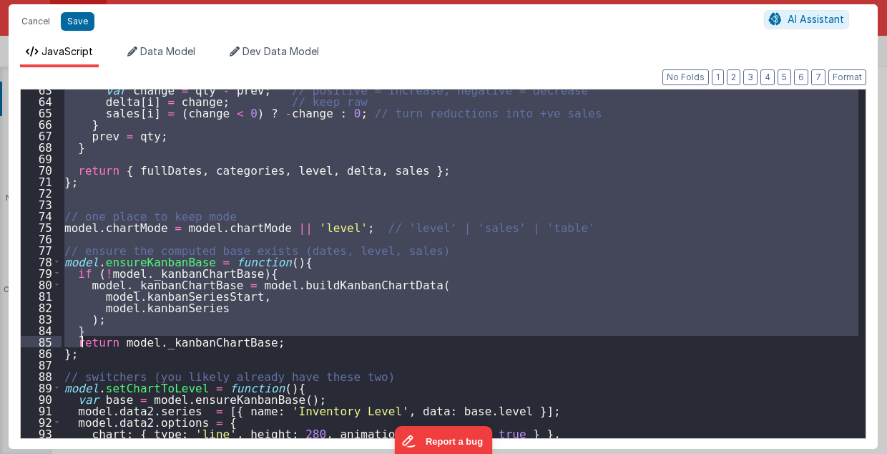
drag, startPoint x: 64, startPoint y: 181, endPoint x: 84, endPoint y: 336, distance: 156.5
click at [84, 336] on div "var change = qty - prev ; // positive = increase, negative = decrease delta [ i…" at bounding box center [461, 270] width 798 height 372
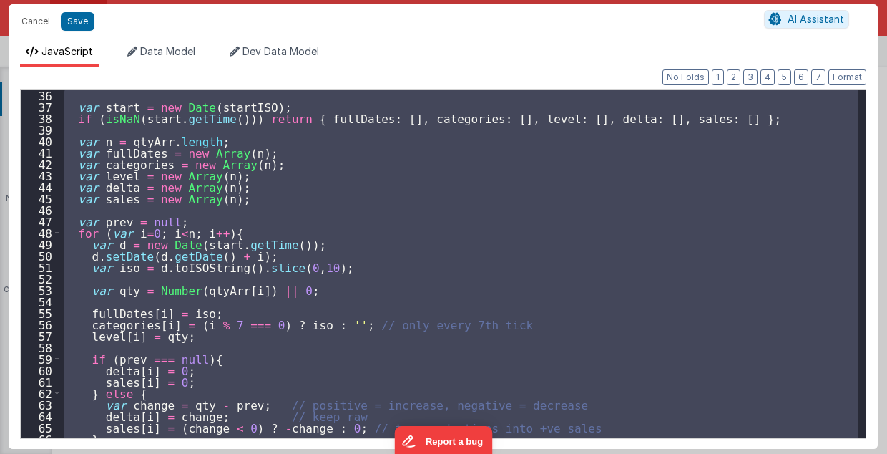
scroll to position [315, 0]
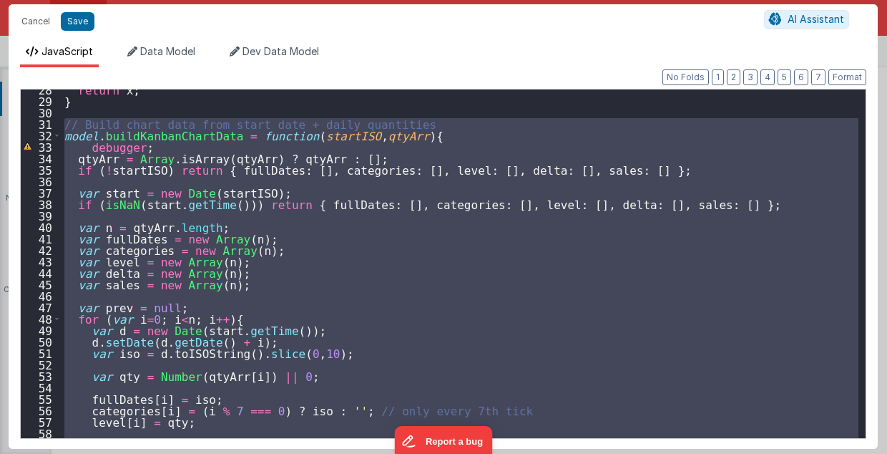
click at [67, 121] on div "return x ; } // Build chart data from start date + daily quantities model . bui…" at bounding box center [460, 263] width 797 height 349
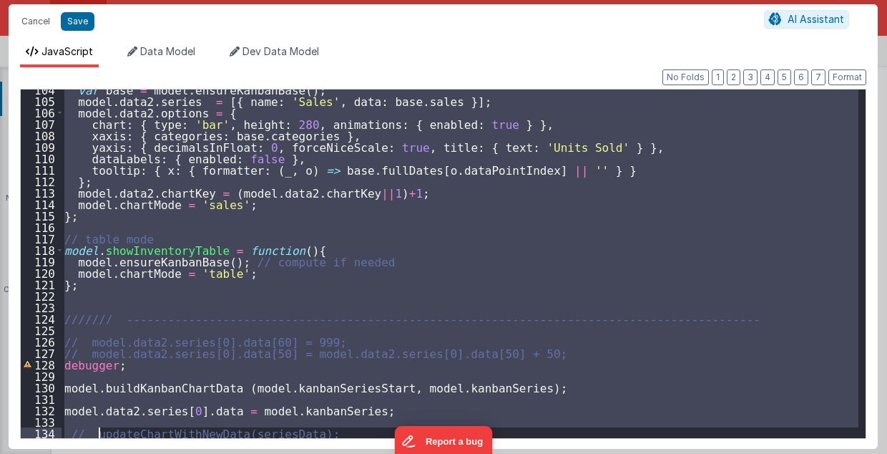
scroll to position [1265, 0]
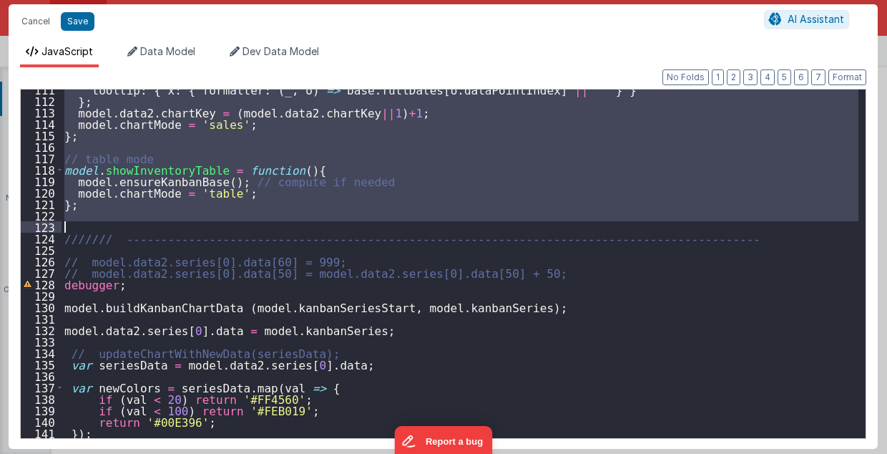
drag, startPoint x: 64, startPoint y: 122, endPoint x: 112, endPoint y: 220, distance: 109.5
click at [112, 220] on div "tooltip : { x : { formatter : ( _ , o ) => base . fullDates [ o . dataPointInde…" at bounding box center [461, 270] width 798 height 372
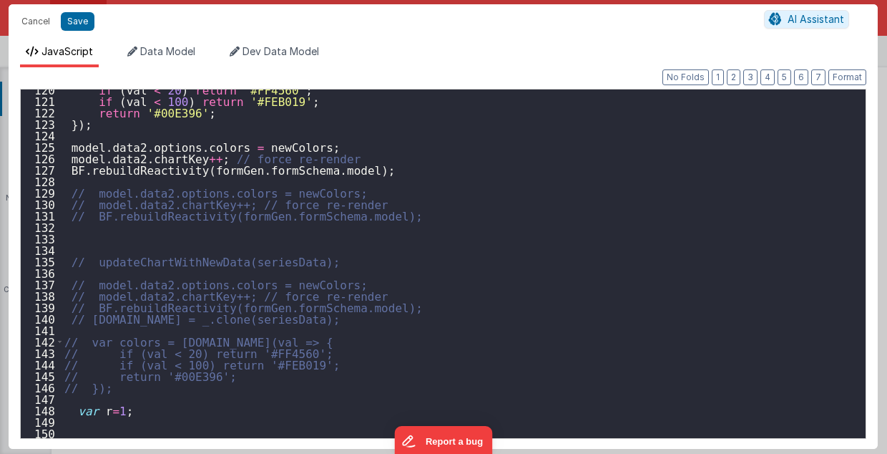
scroll to position [1368, 0]
type textarea "2.98 Lsa8 ? - >2.87 Lsa9 - try Dom performance CSS classes 2.95 - fast kbshow A…"
